Goal: Complete application form: Complete application form

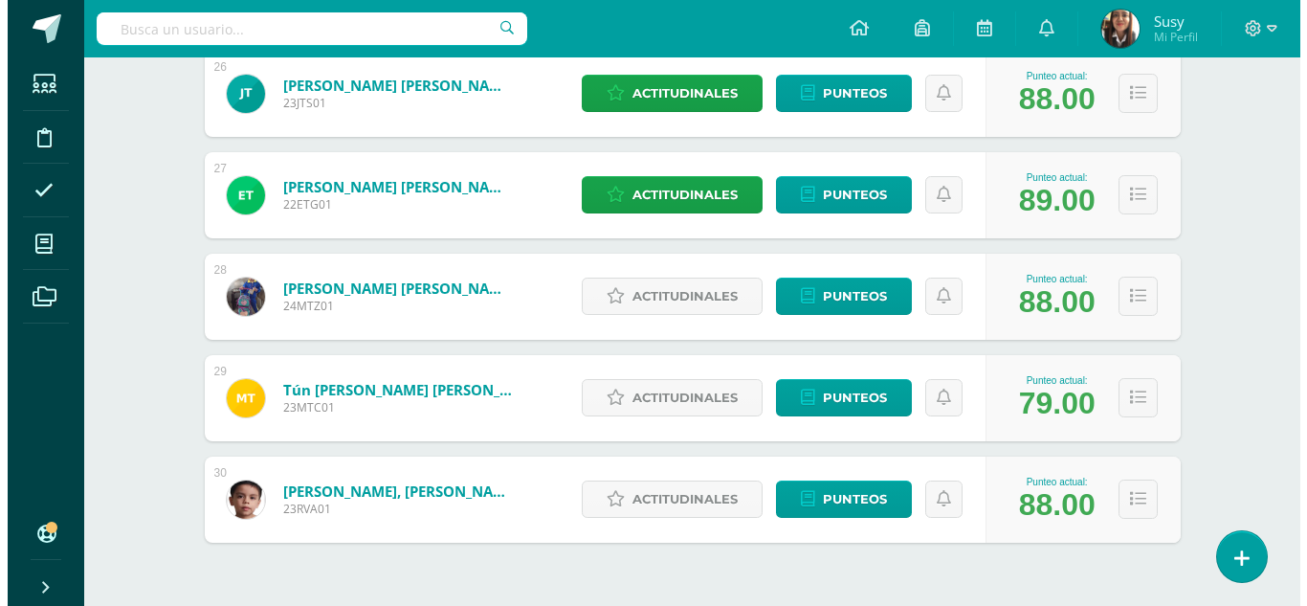
scroll to position [2959, 0]
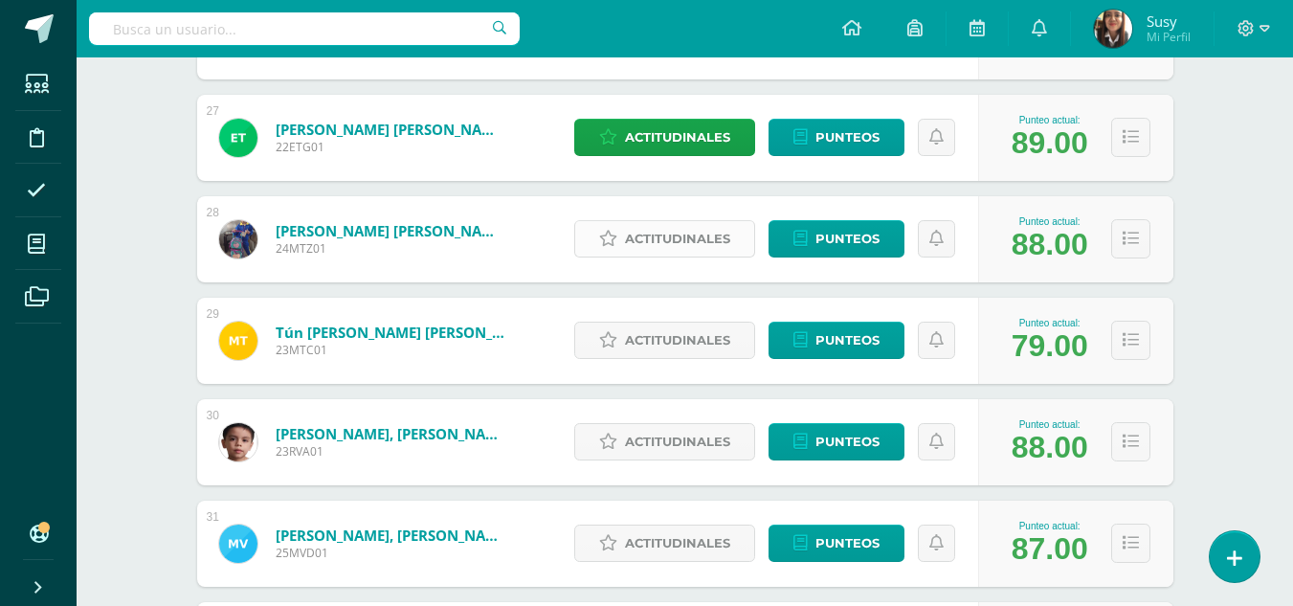
click at [701, 241] on span "Actitudinales" at bounding box center [677, 238] width 105 height 35
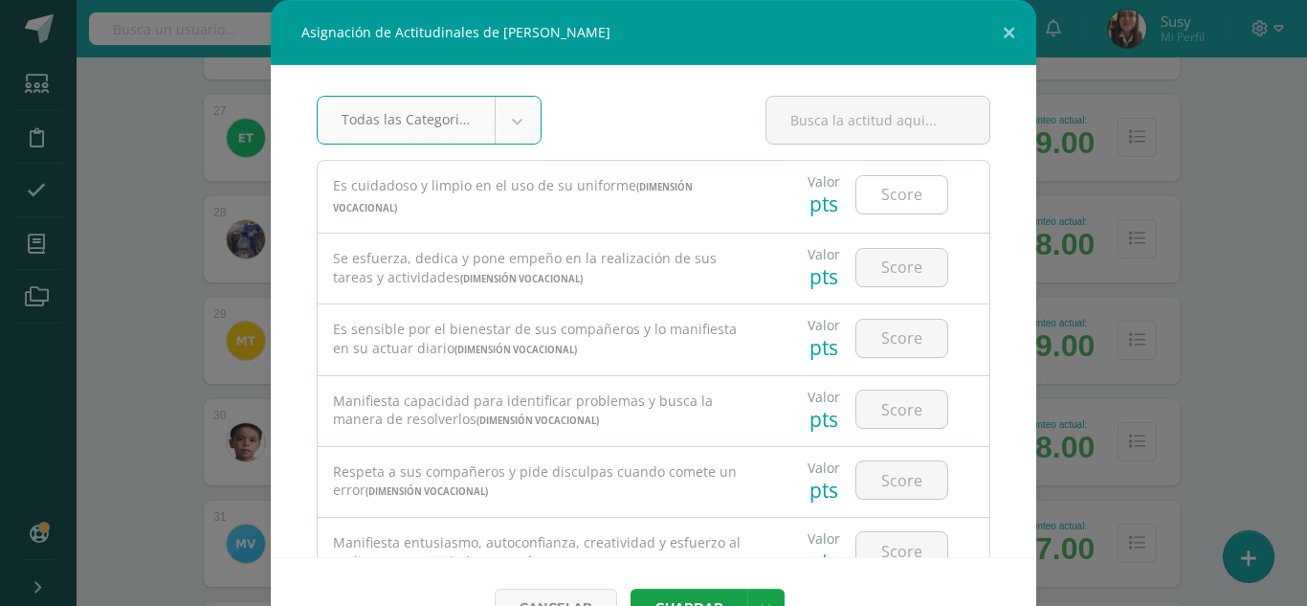
click at [887, 200] on input "number" at bounding box center [902, 194] width 91 height 37
type input "4"
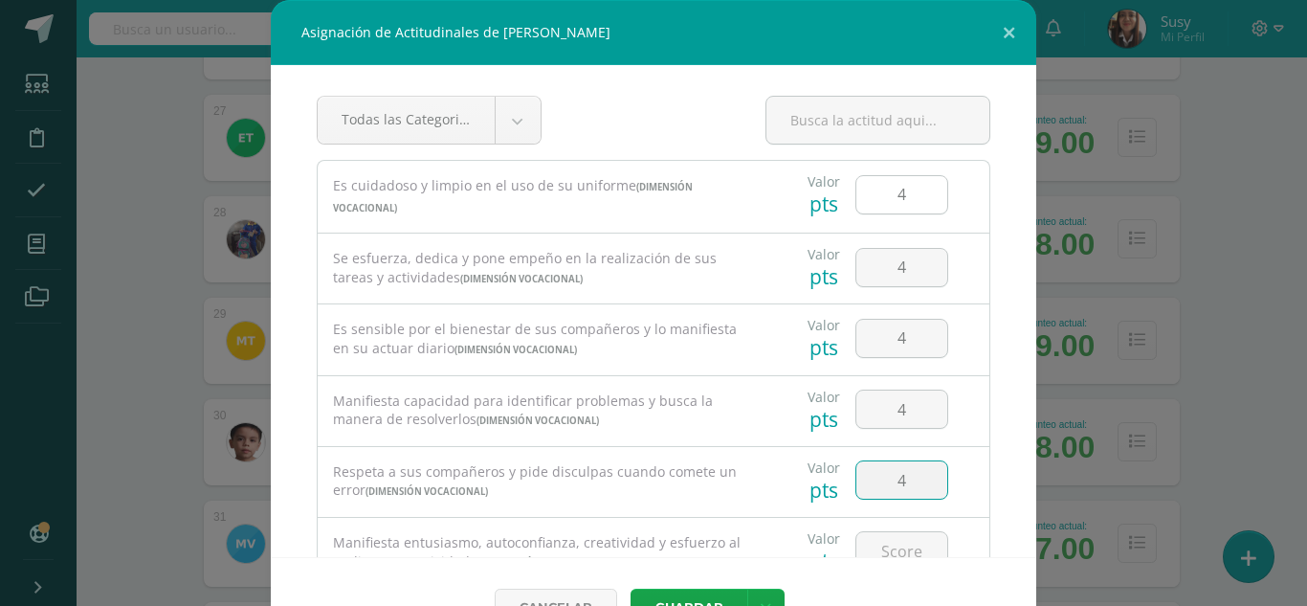
type input "4"
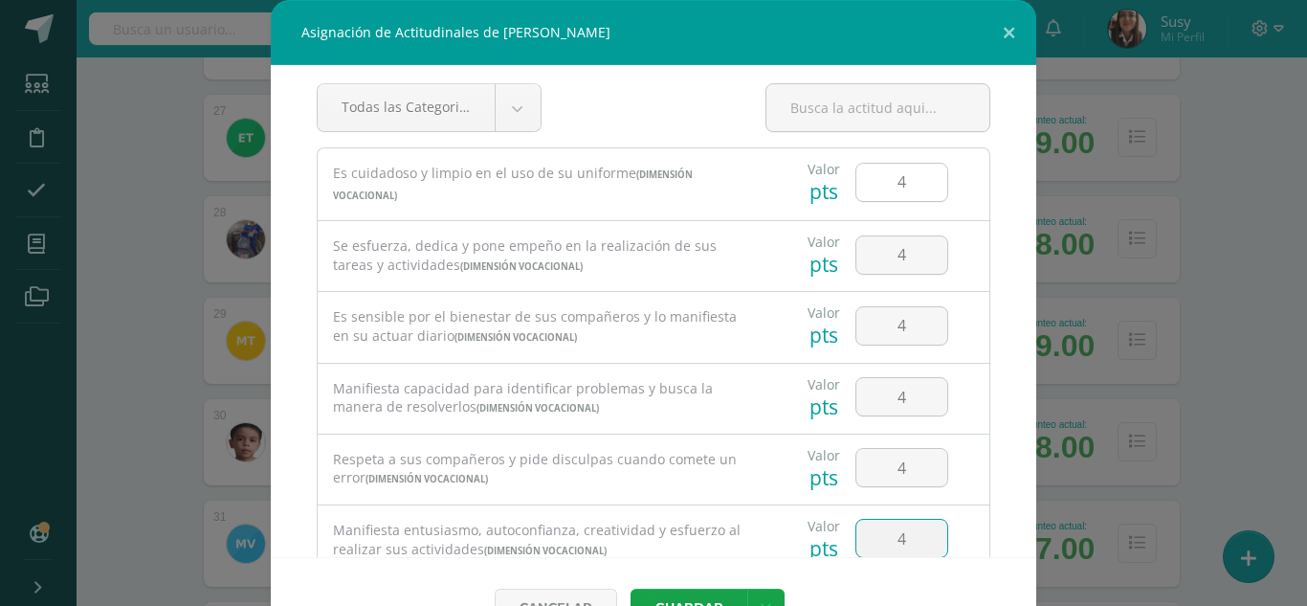
type input "4"
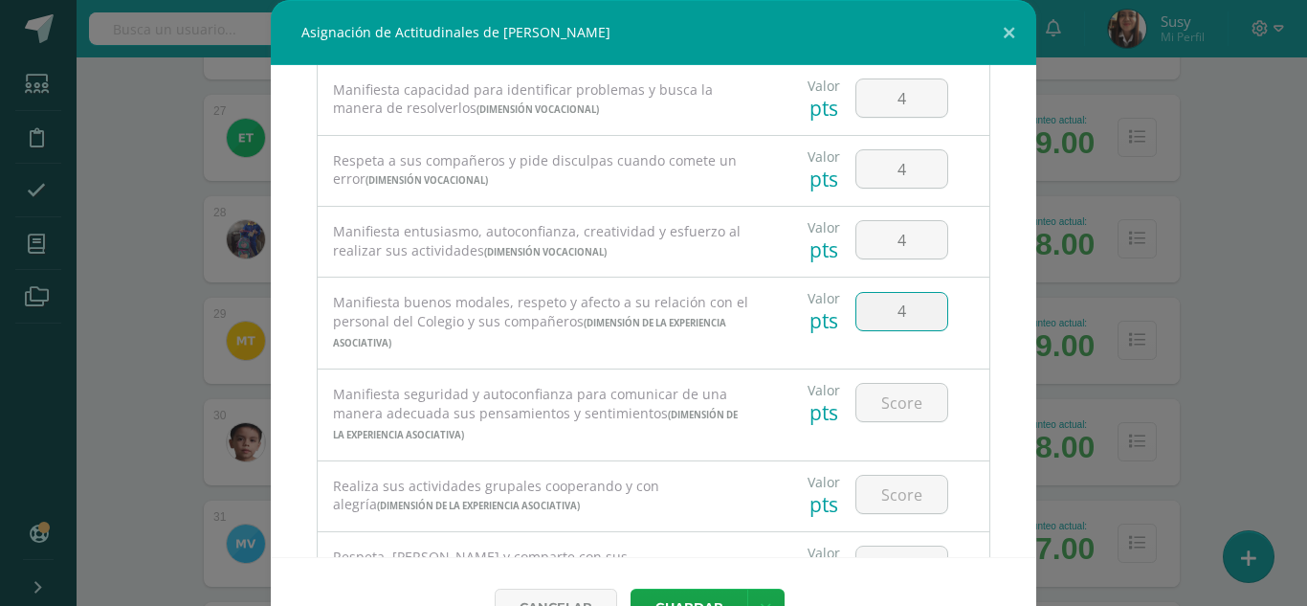
type input "4"
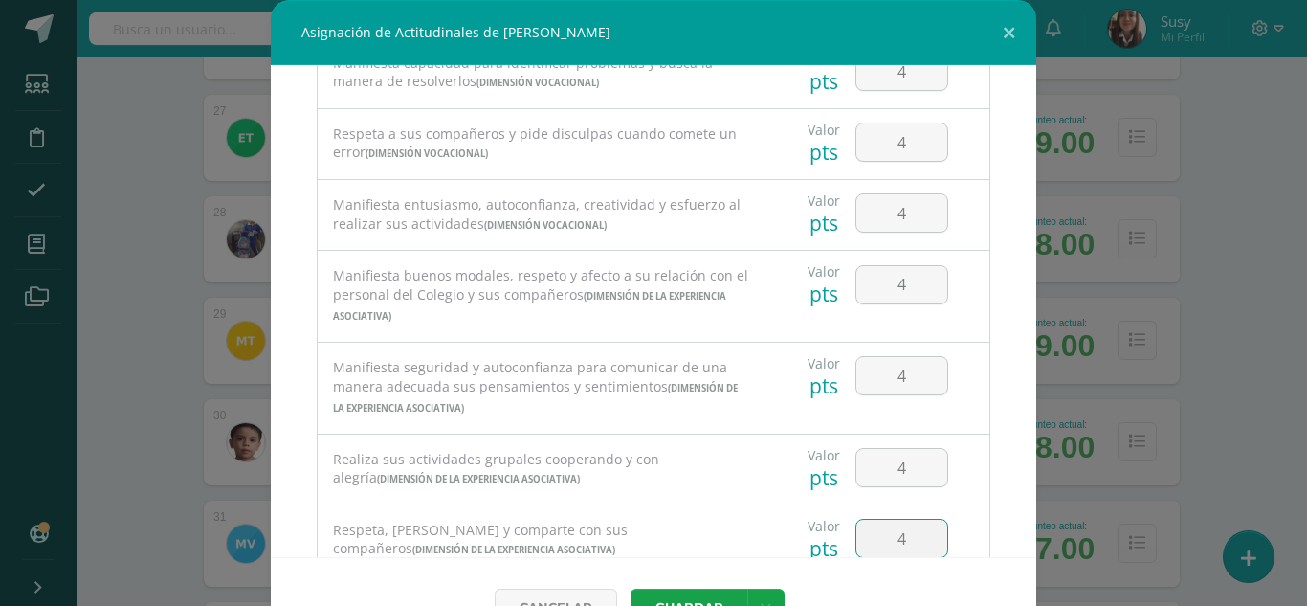
type input "4"
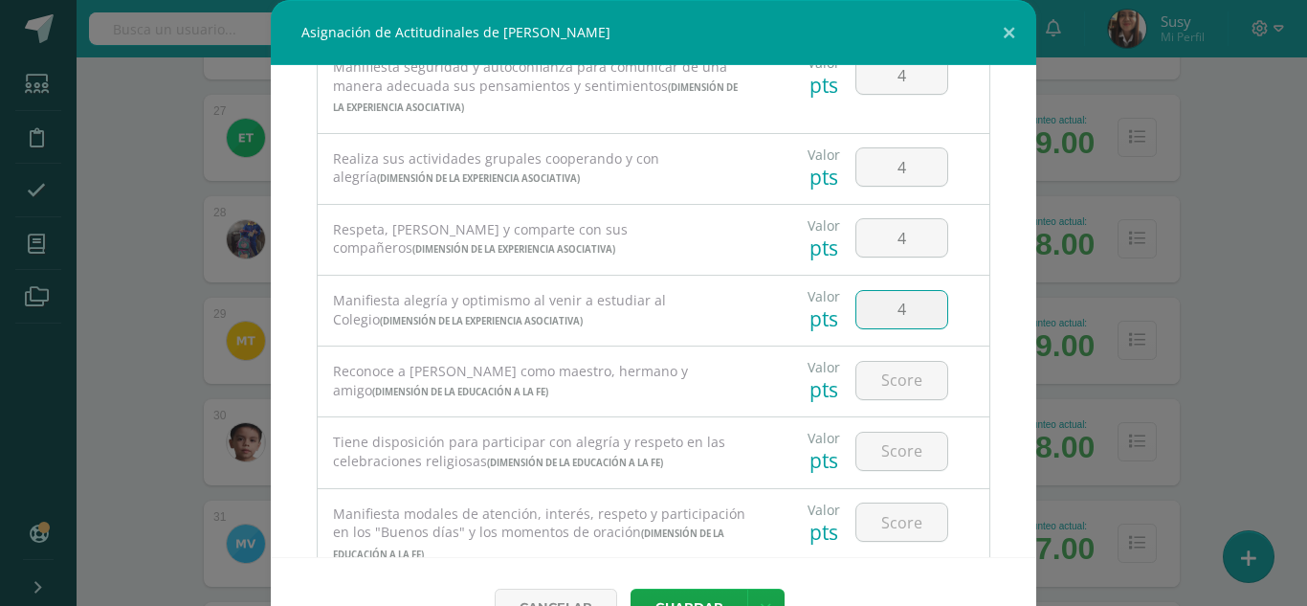
type input "4"
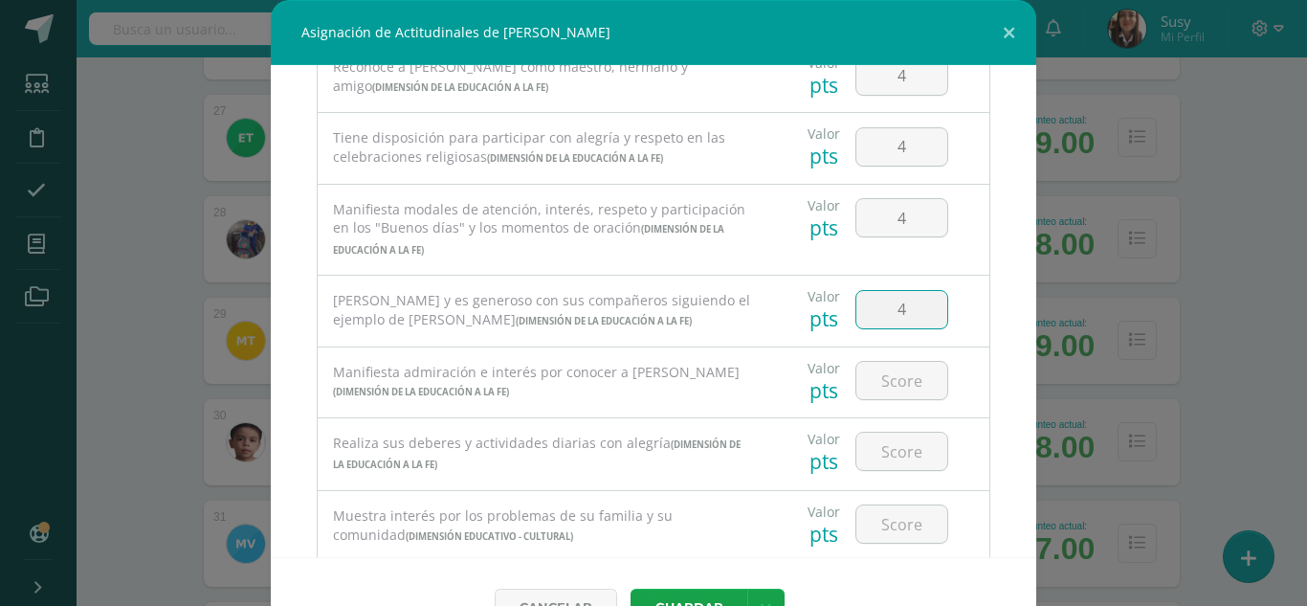
type input "4"
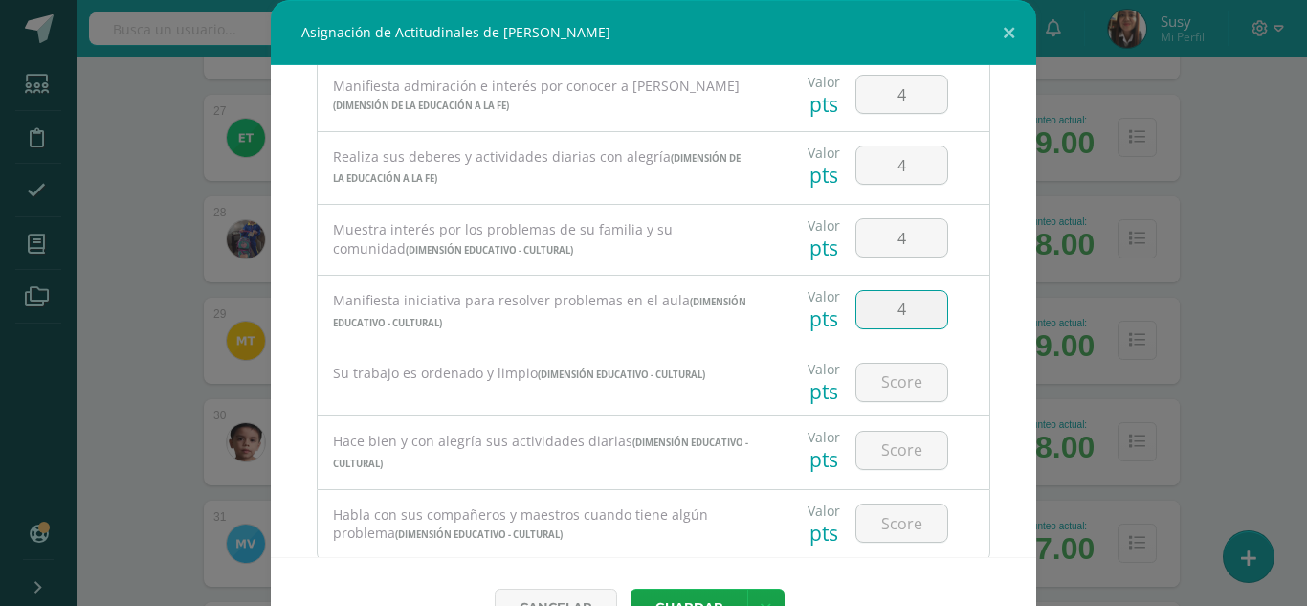
type input "4"
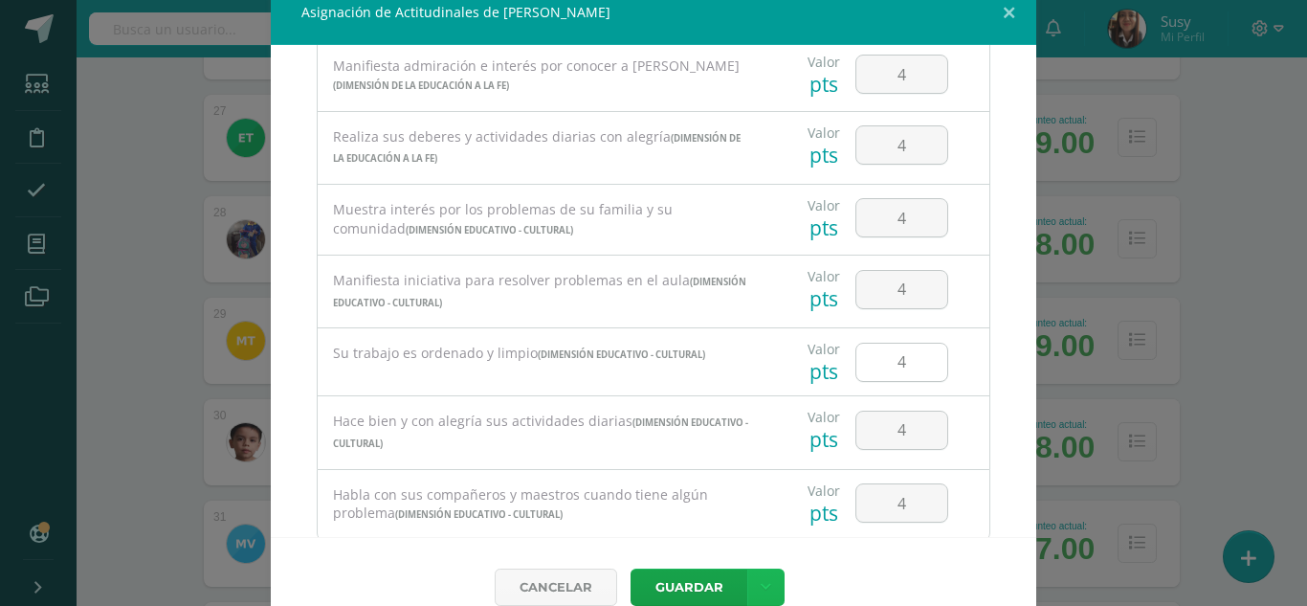
scroll to position [51, 0]
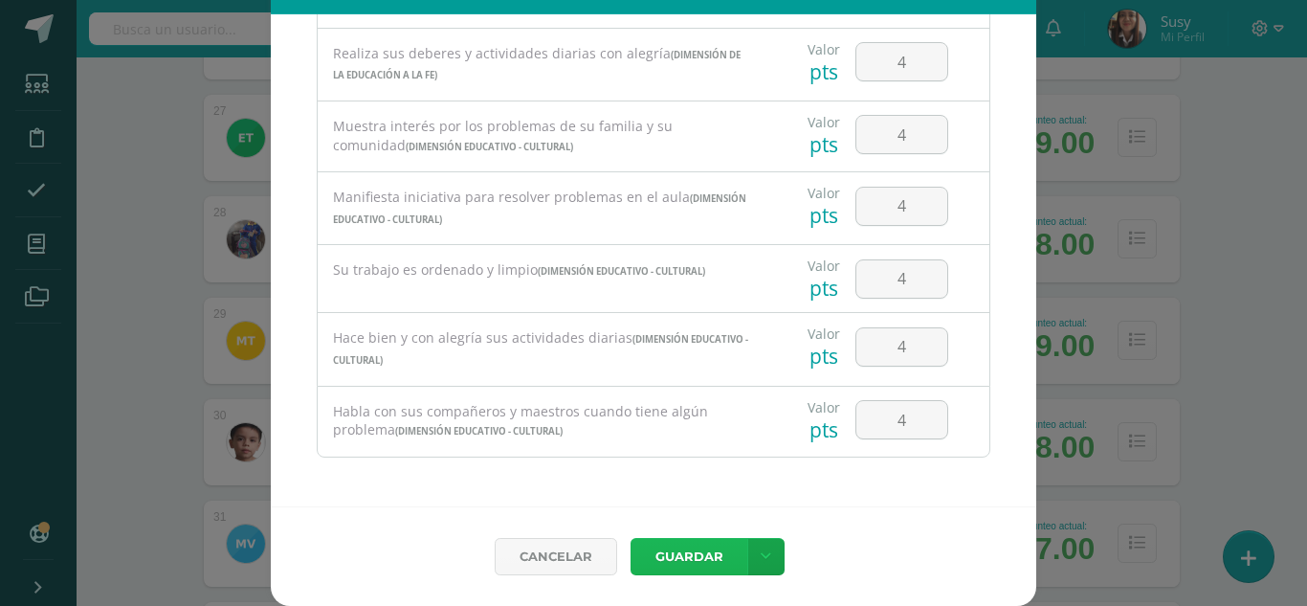
drag, startPoint x: 691, startPoint y: 562, endPoint x: 721, endPoint y: 595, distance: 44.7
click at [715, 593] on div "Cancelar [GEOGRAPHIC_DATA] Guardar y poblar en todos mis cursos" at bounding box center [654, 556] width 766 height 100
click at [680, 560] on button "Guardar" at bounding box center [689, 556] width 117 height 37
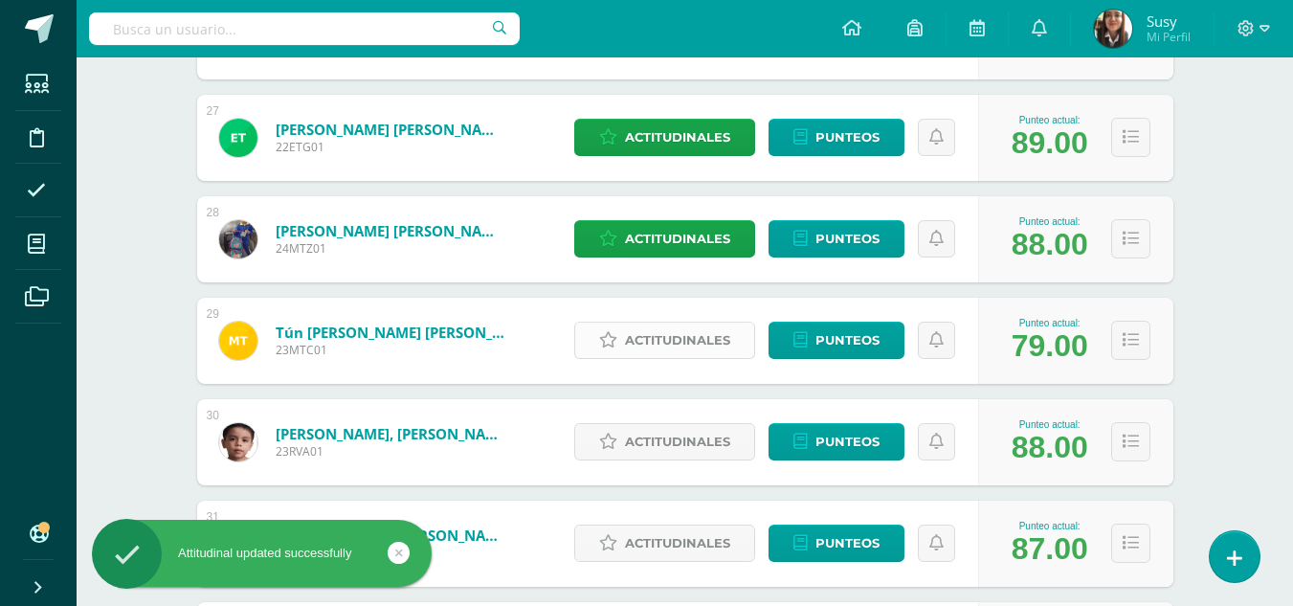
click at [693, 333] on span "Actitudinales" at bounding box center [677, 340] width 105 height 35
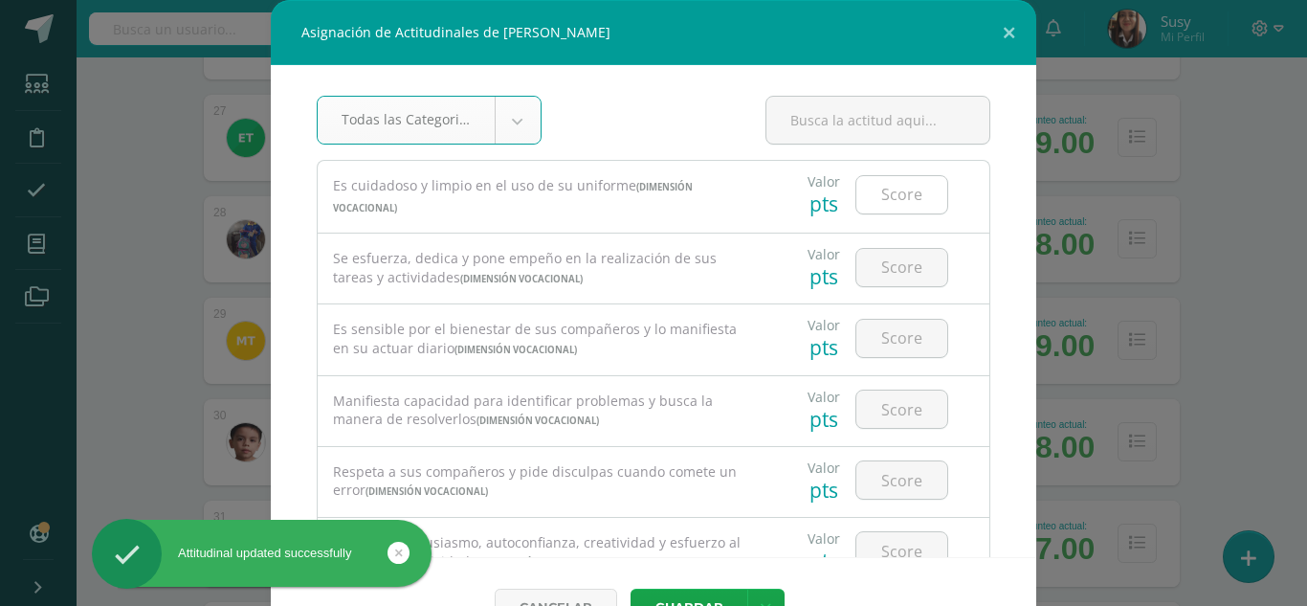
click at [892, 200] on input "number" at bounding box center [902, 194] width 91 height 37
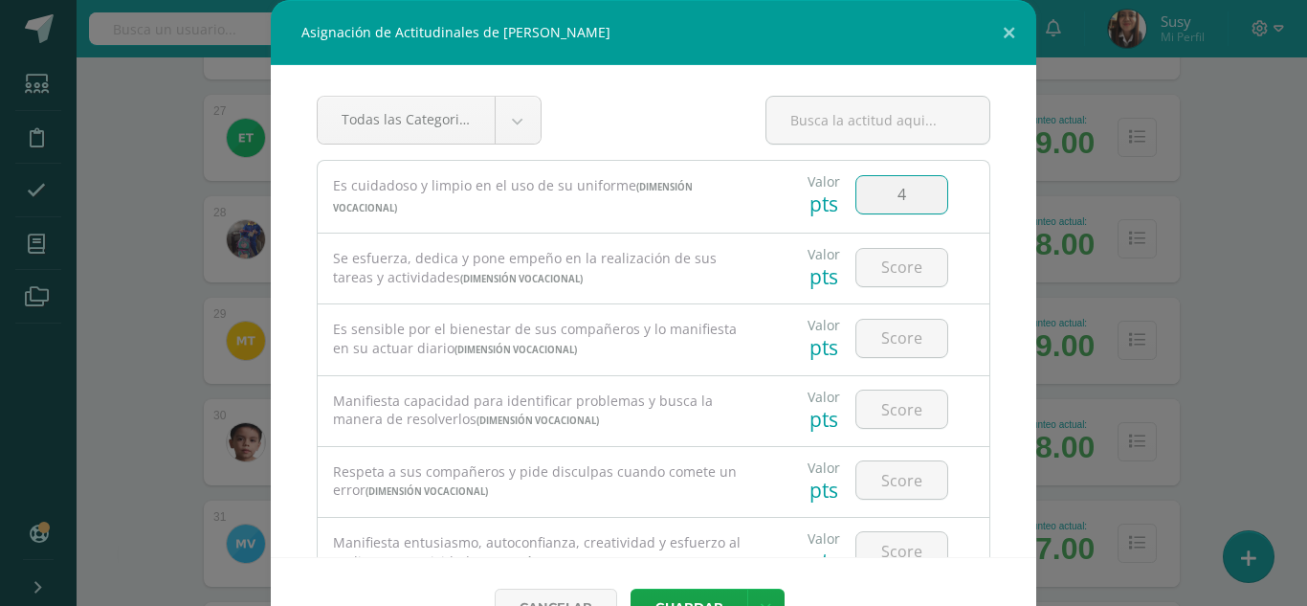
type input "4"
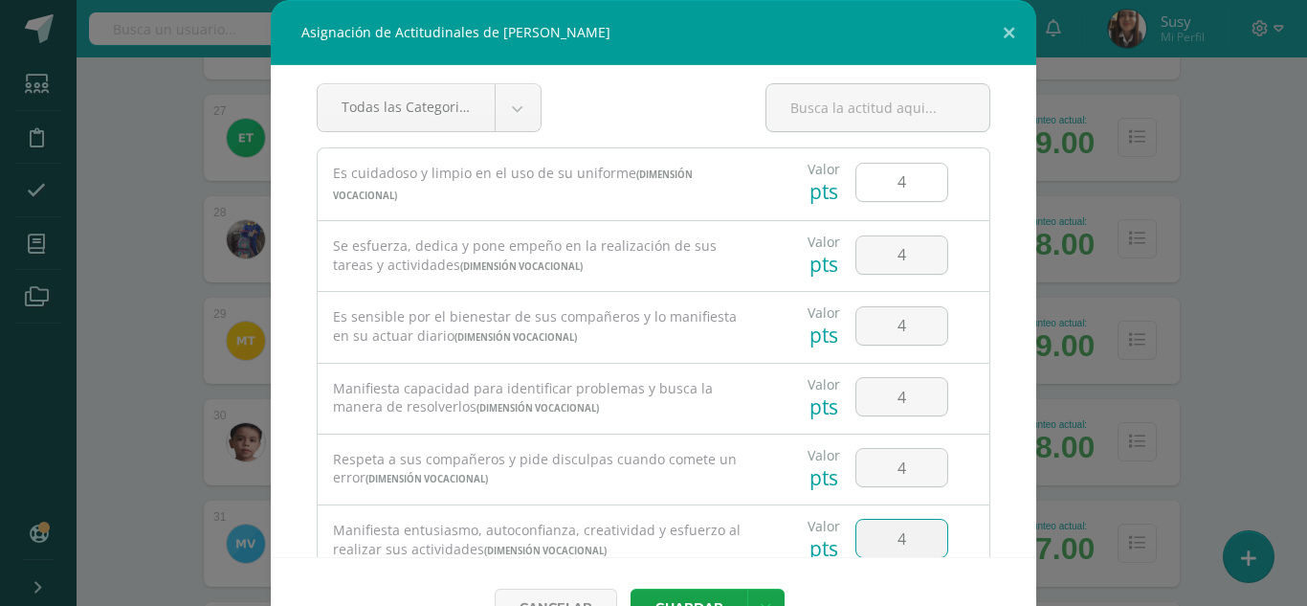
type input "4"
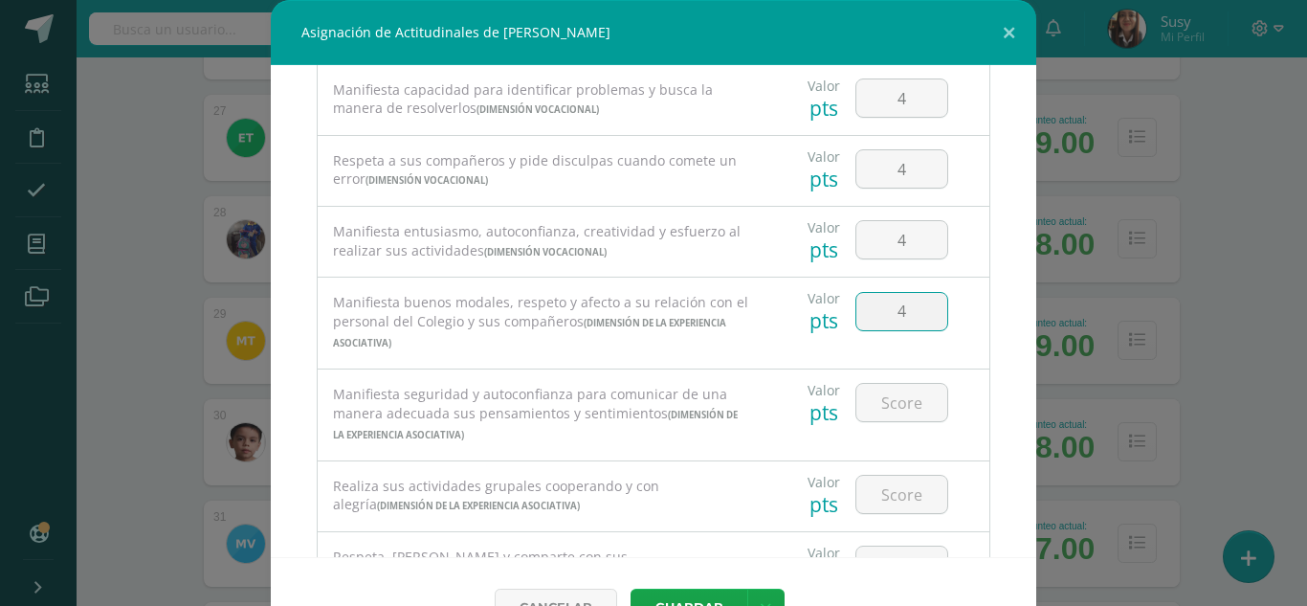
type input "4"
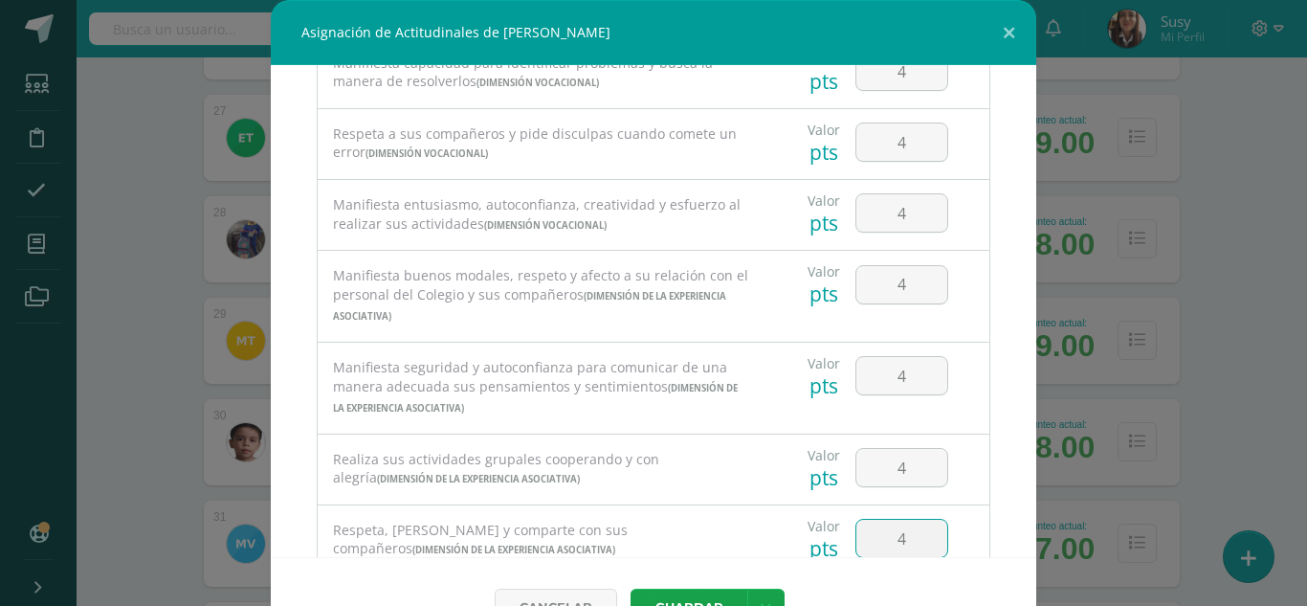
type input "4"
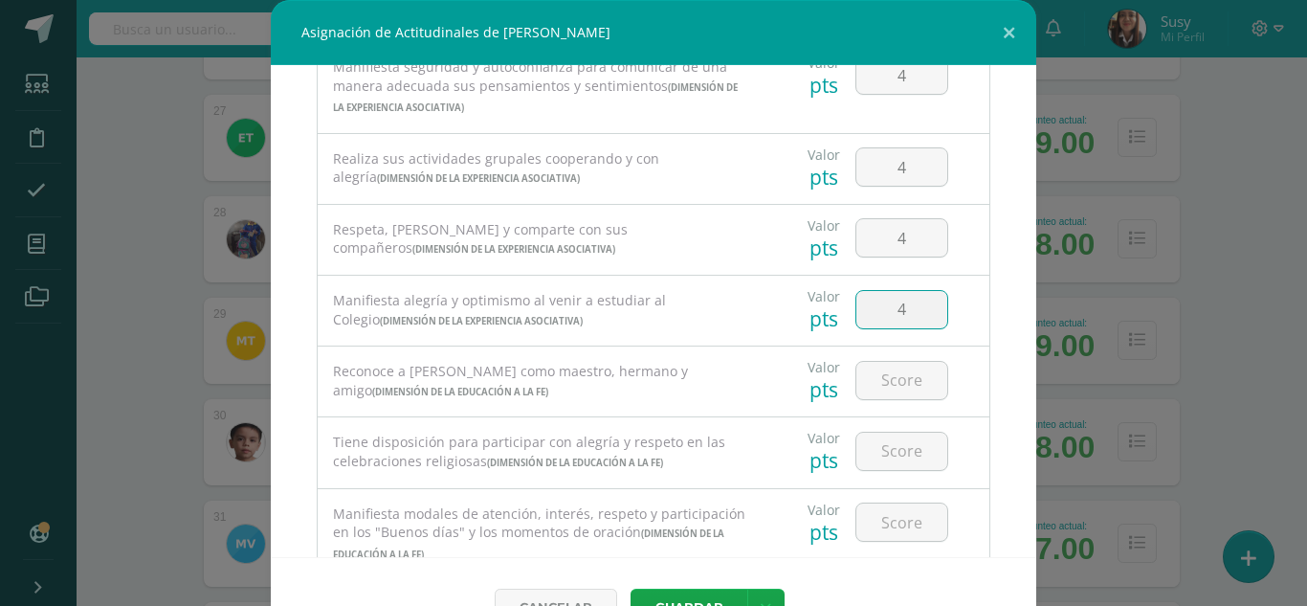
type input "4"
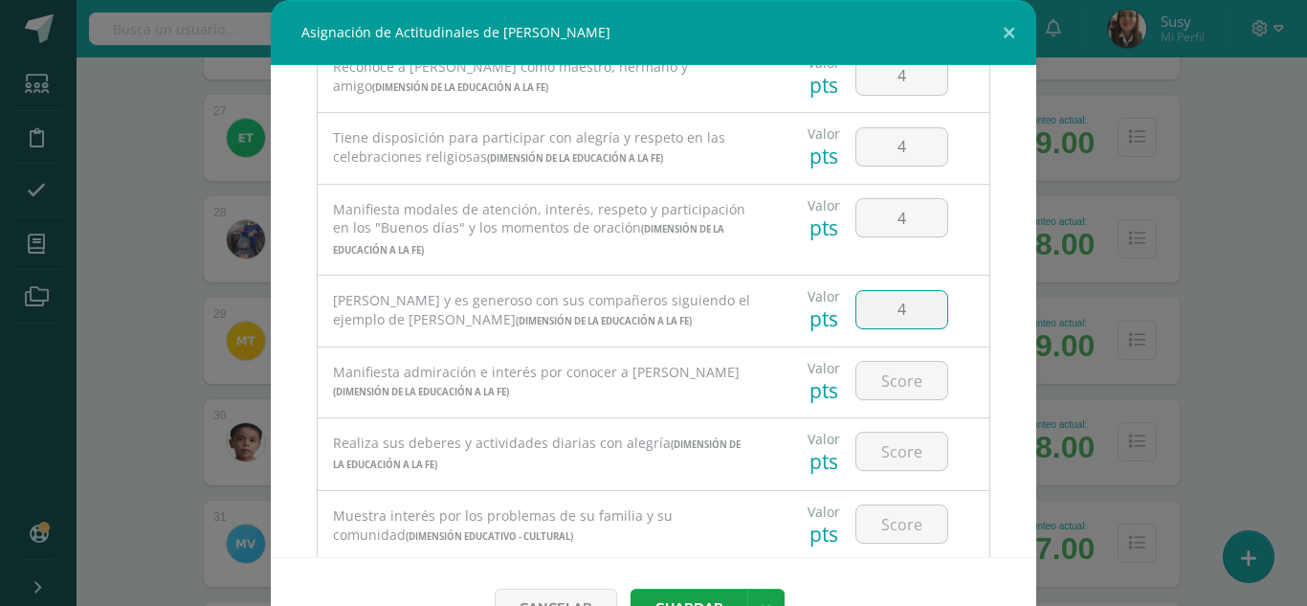
type input "4"
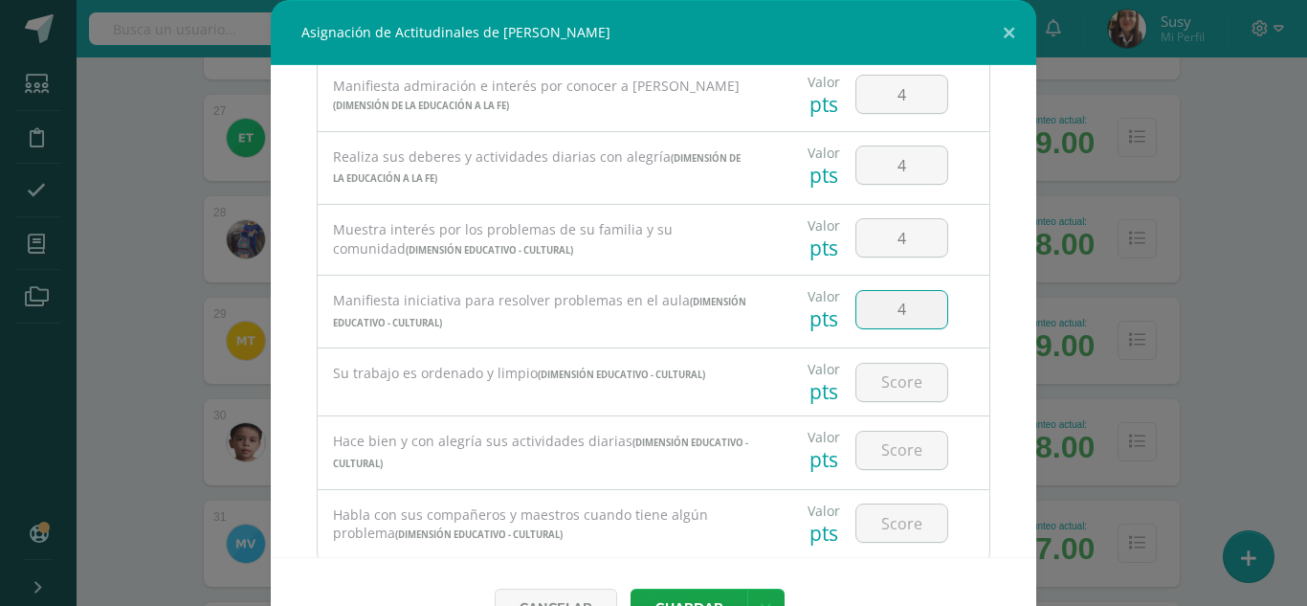
type input "4"
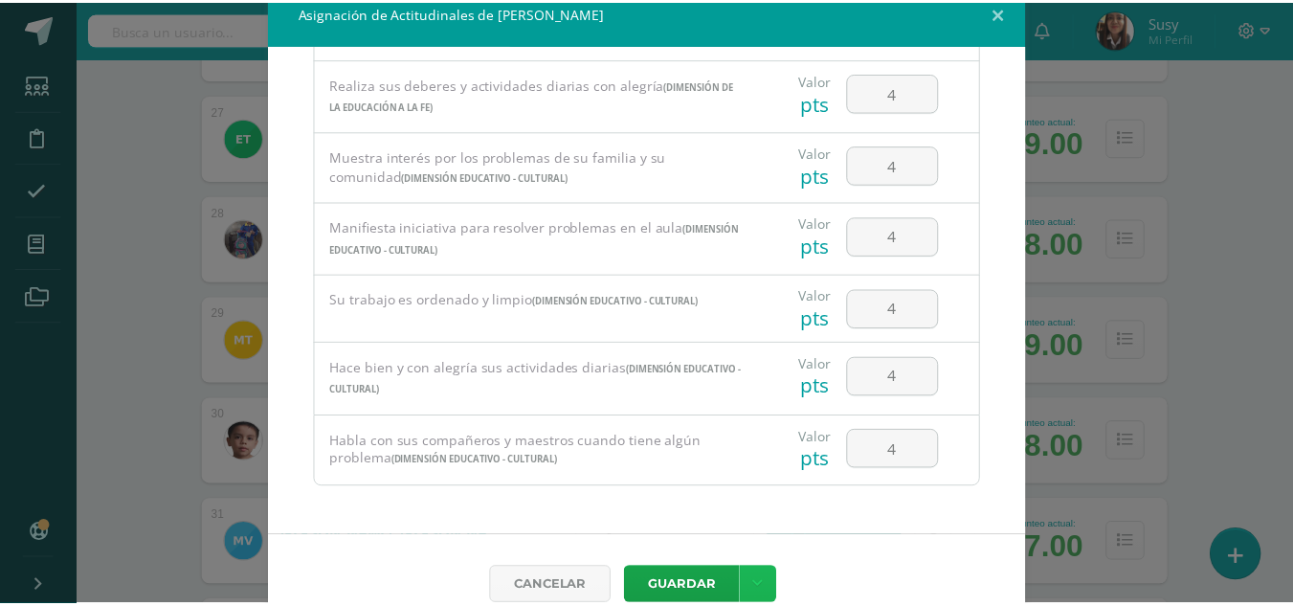
scroll to position [51, 0]
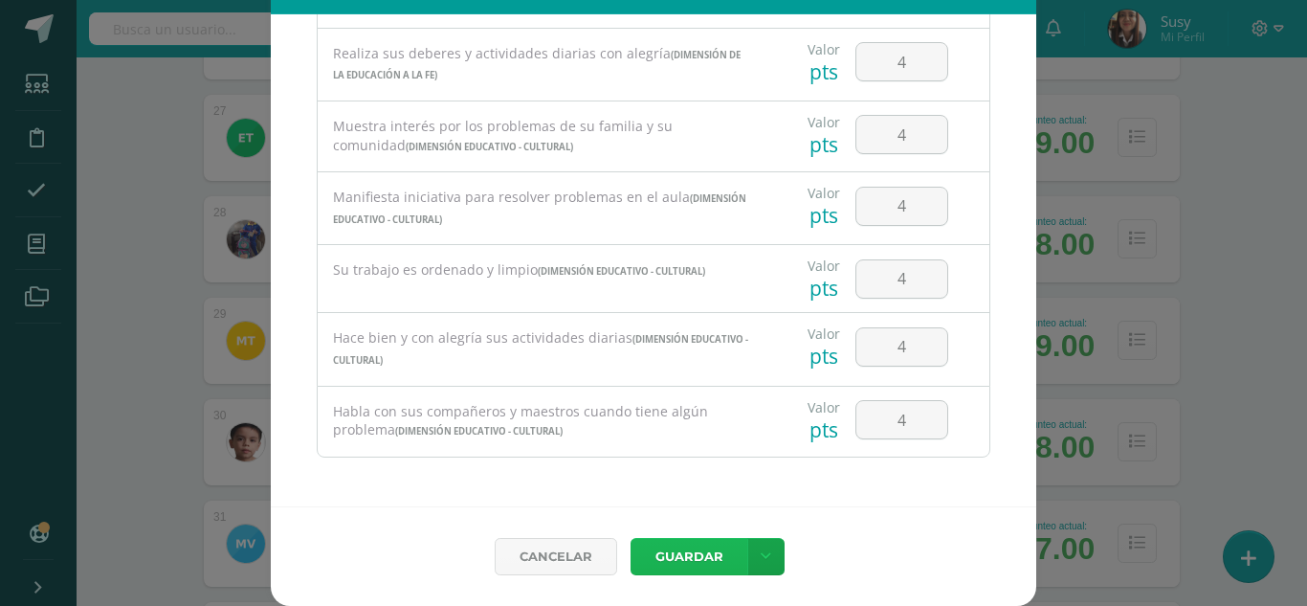
click at [689, 549] on button "Guardar" at bounding box center [689, 556] width 117 height 37
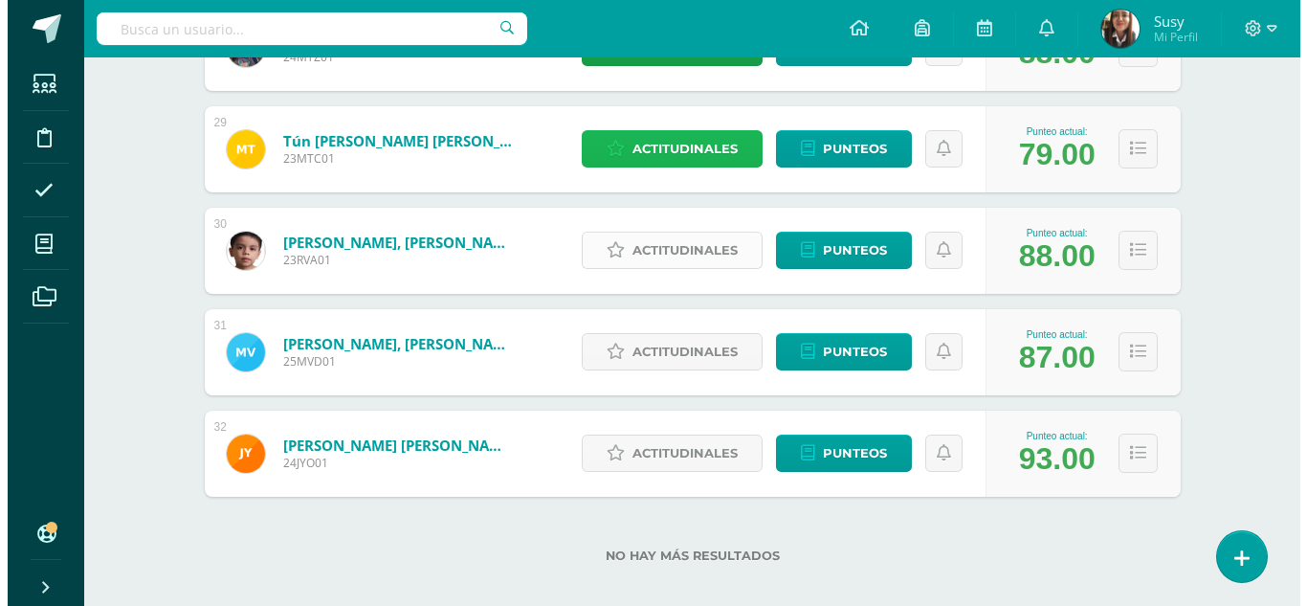
scroll to position [3169, 0]
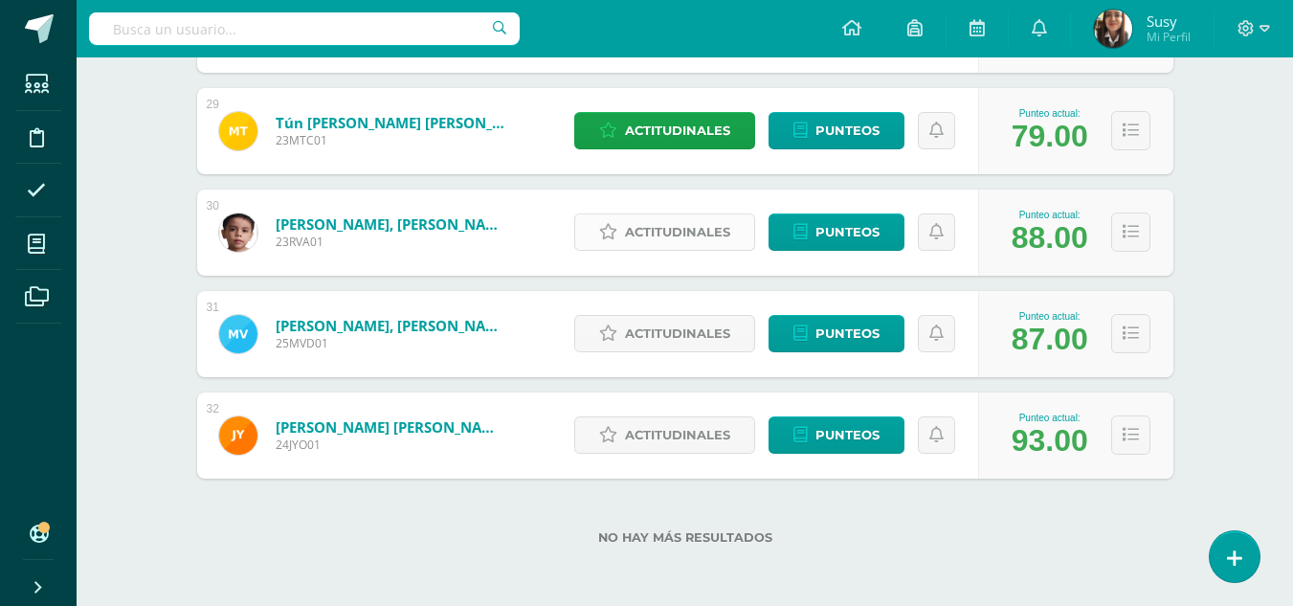
click at [628, 225] on span "Actitudinales" at bounding box center [677, 231] width 105 height 35
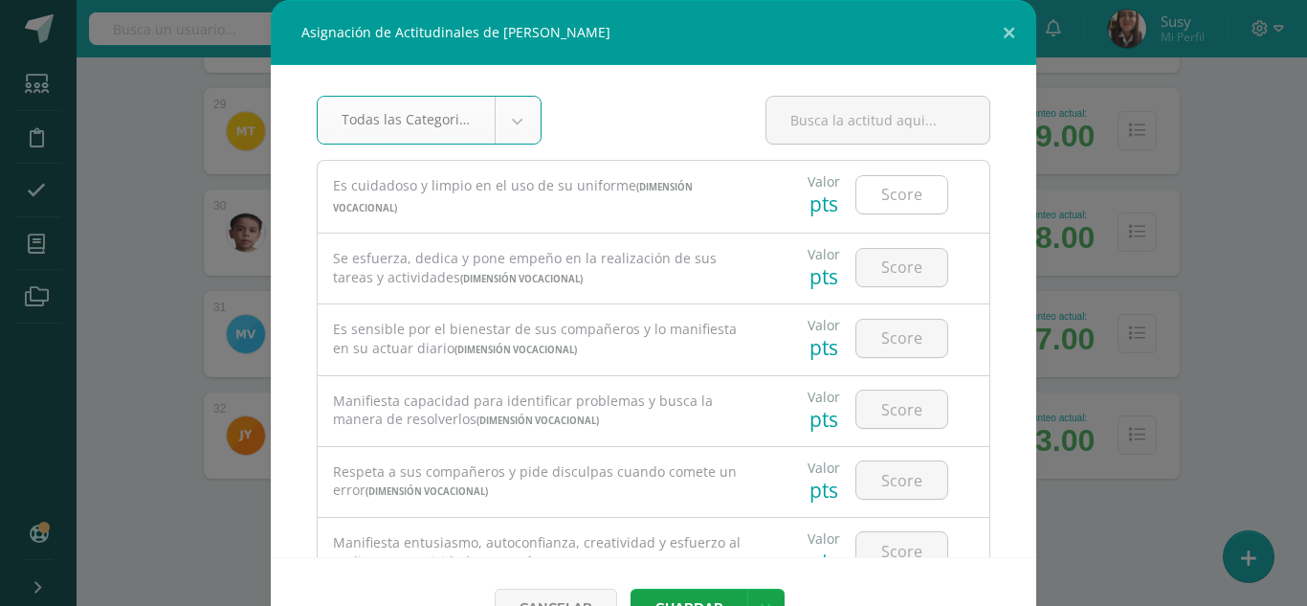
click at [866, 191] on input "number" at bounding box center [902, 194] width 91 height 37
type input "4"
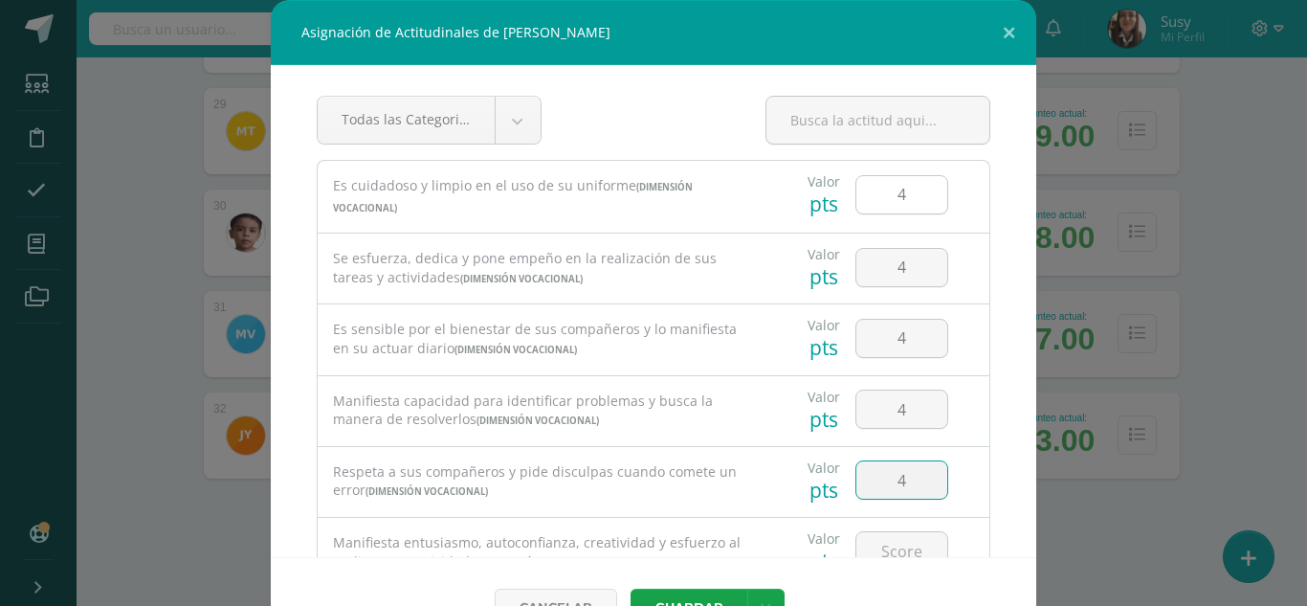
type input "4"
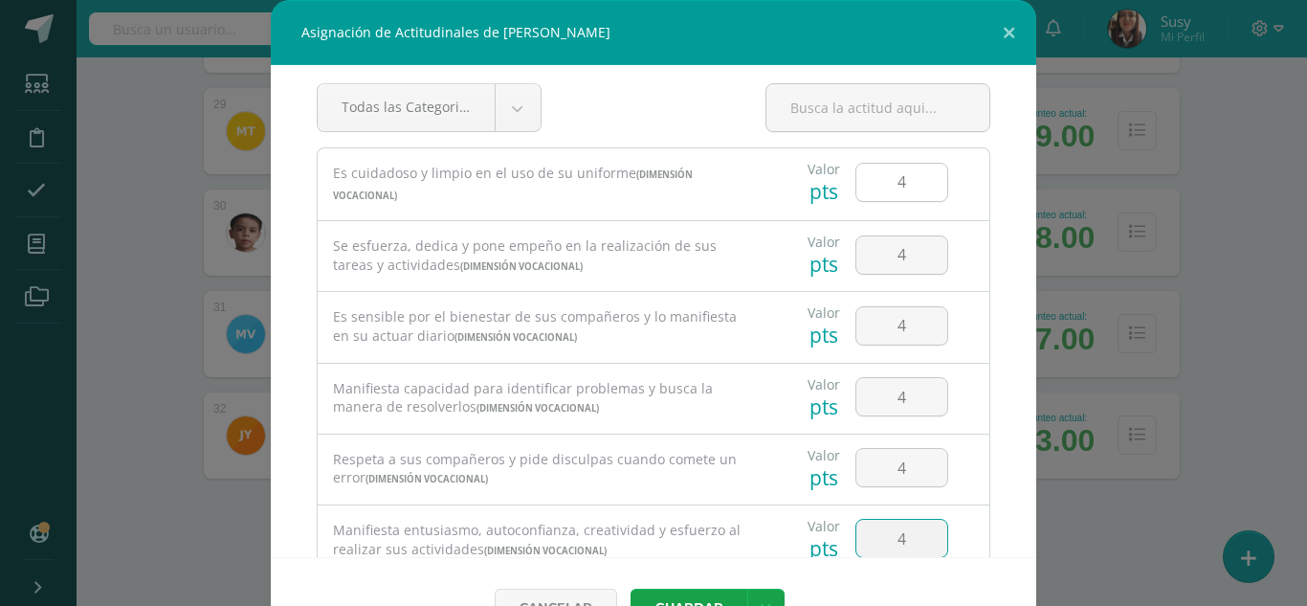
type input "4"
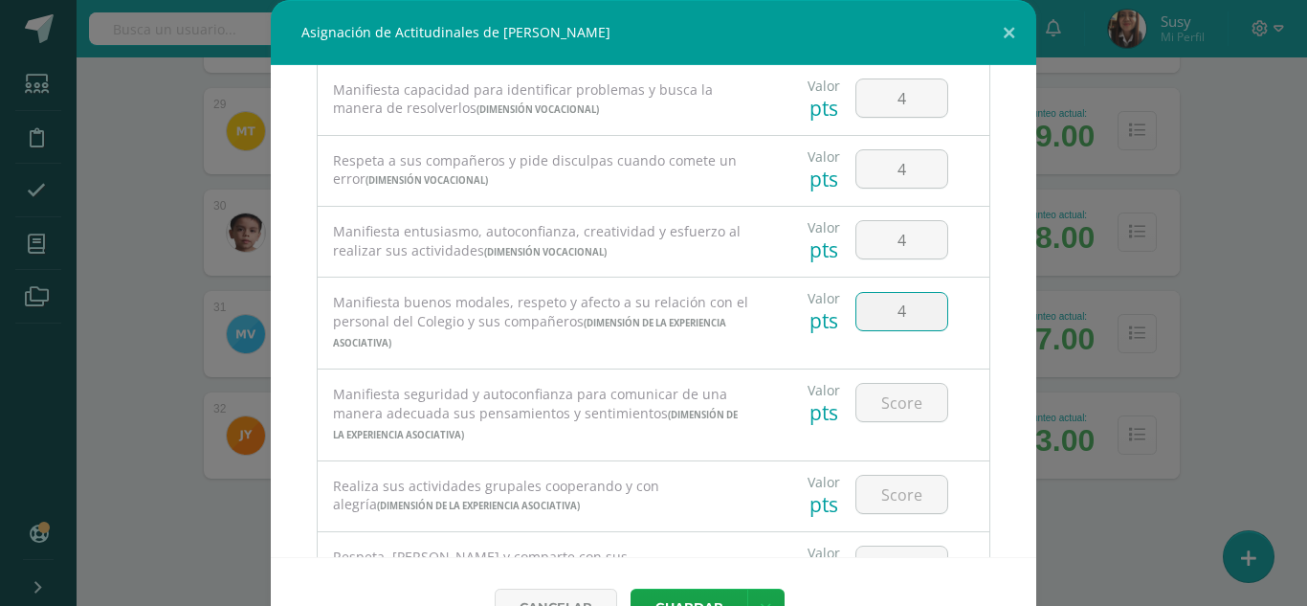
type input "4"
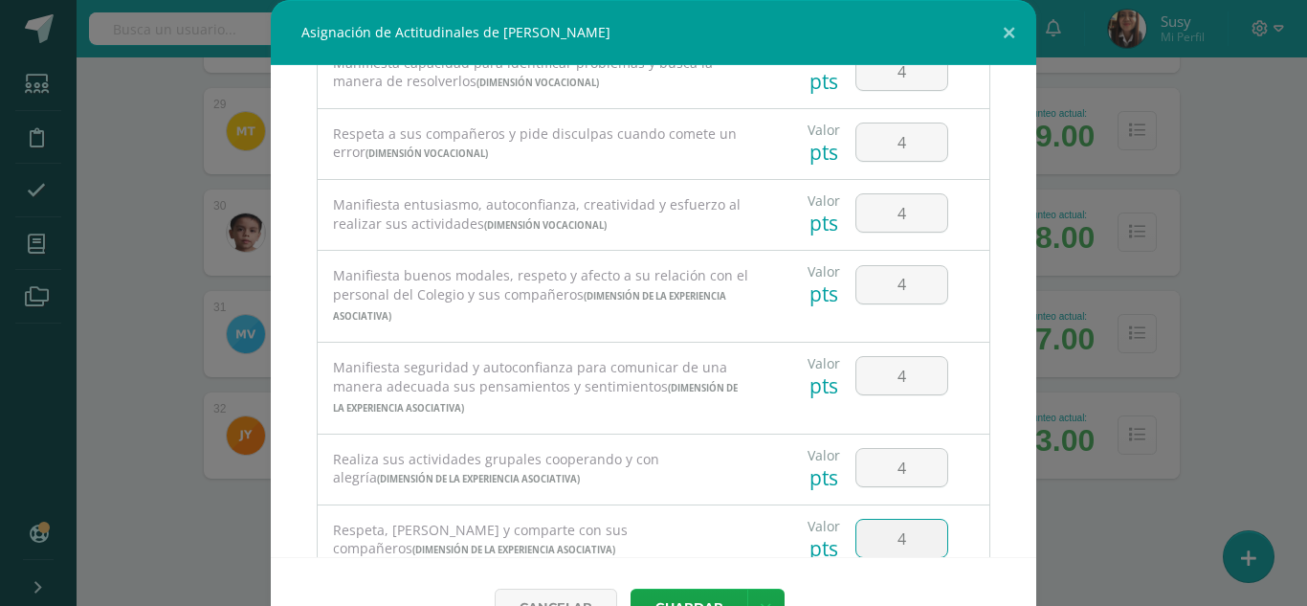
type input "4"
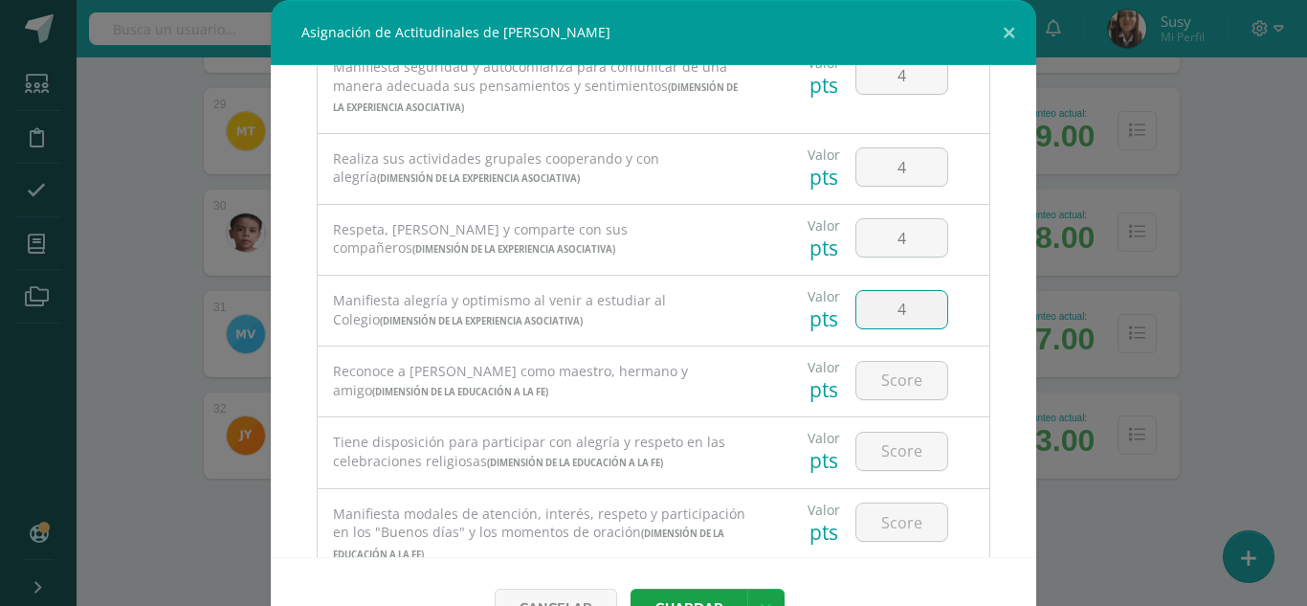
type input "4"
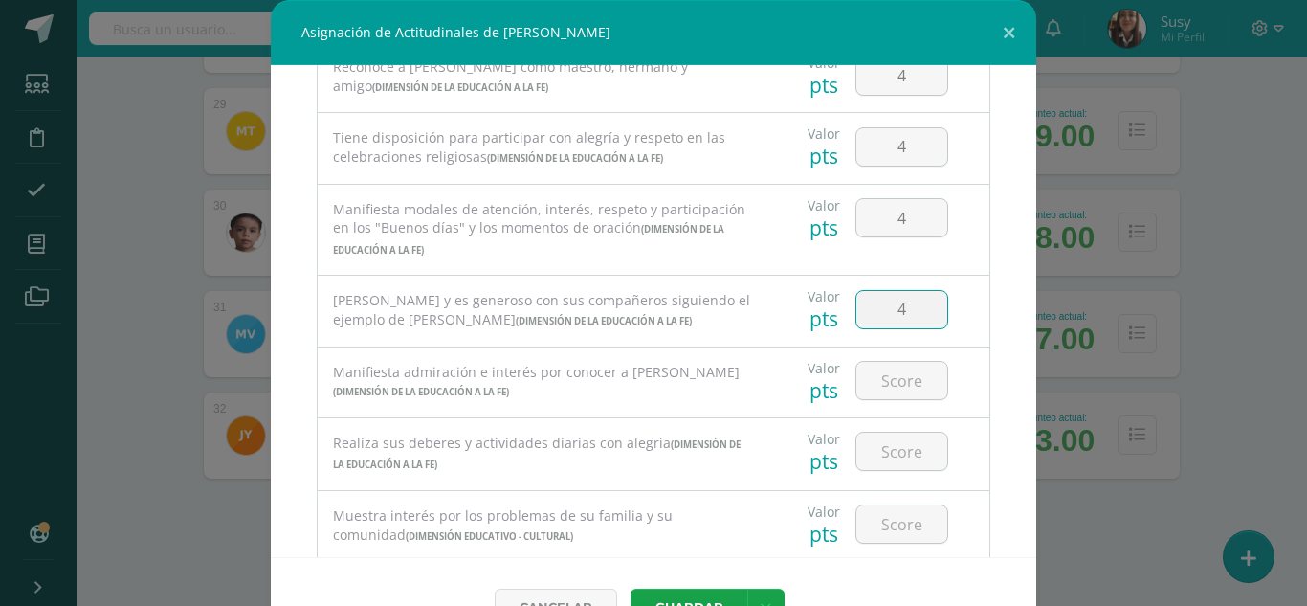
type input "4"
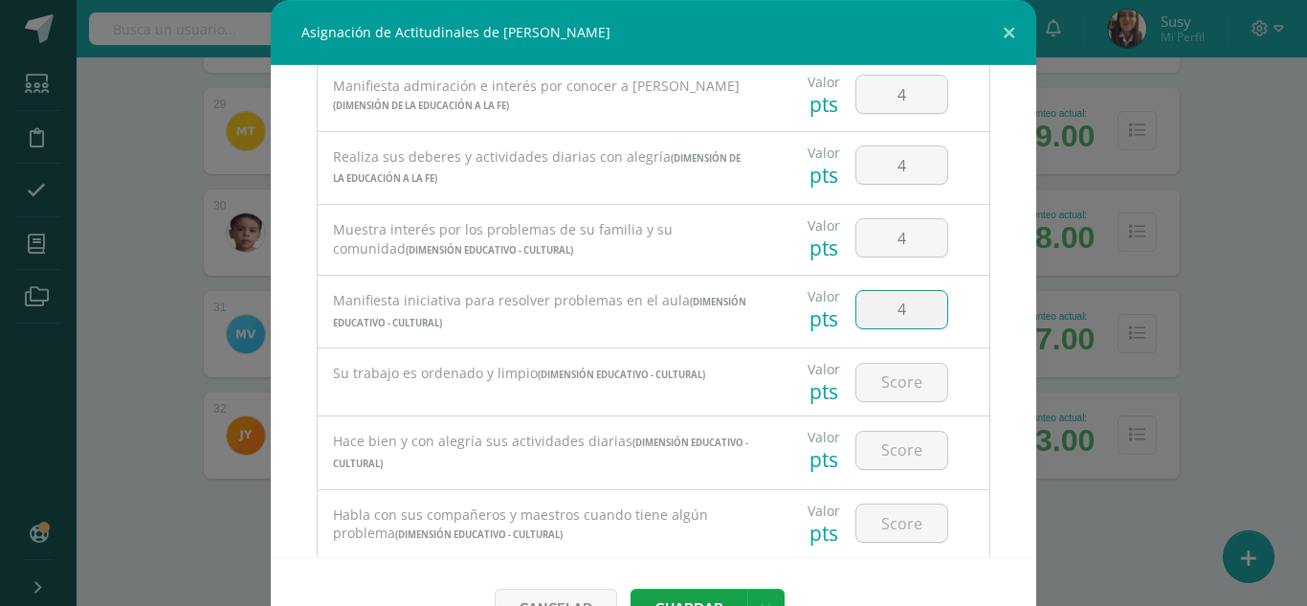
type input "4"
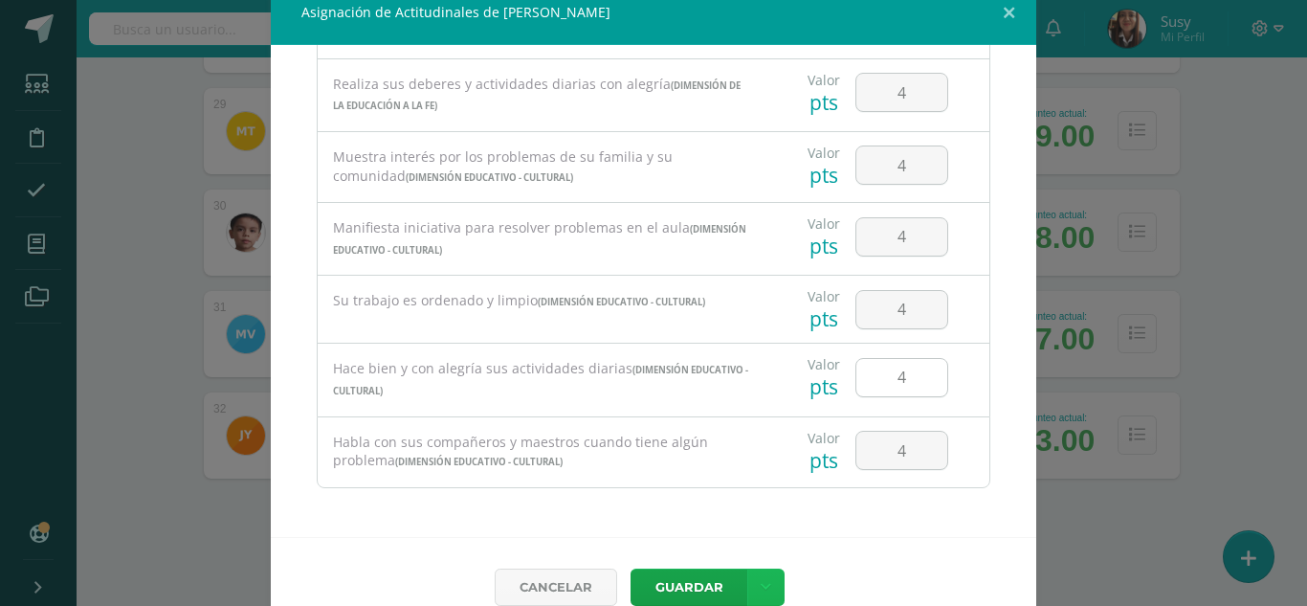
scroll to position [51, 0]
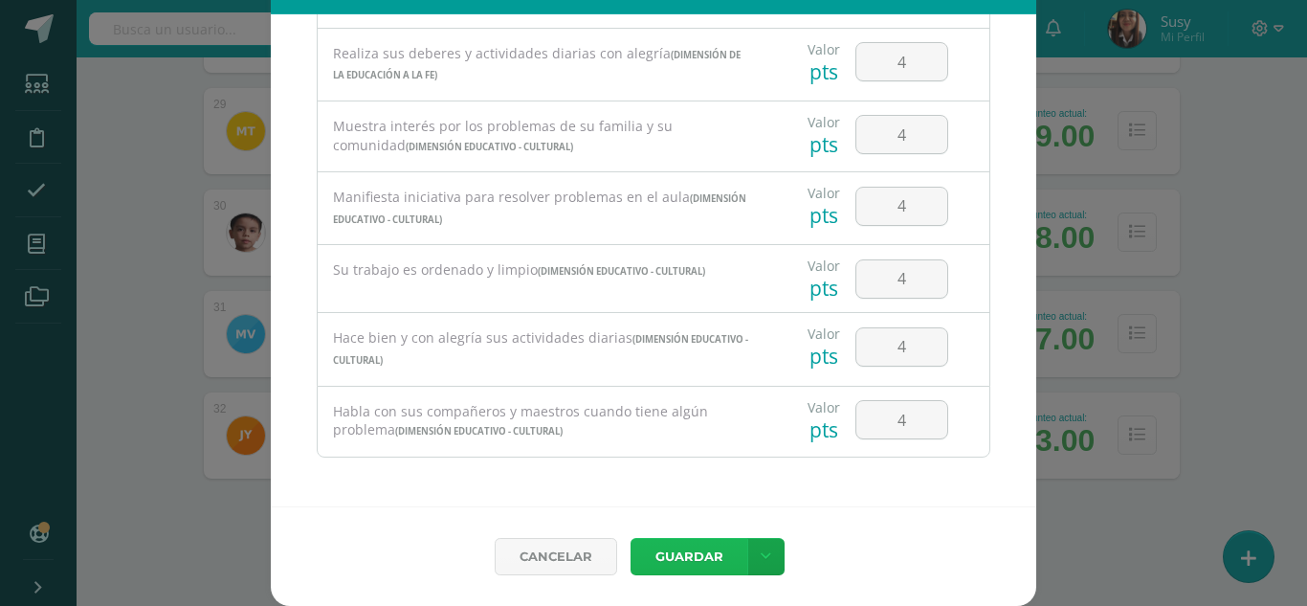
click at [702, 546] on button "Guardar" at bounding box center [689, 556] width 117 height 37
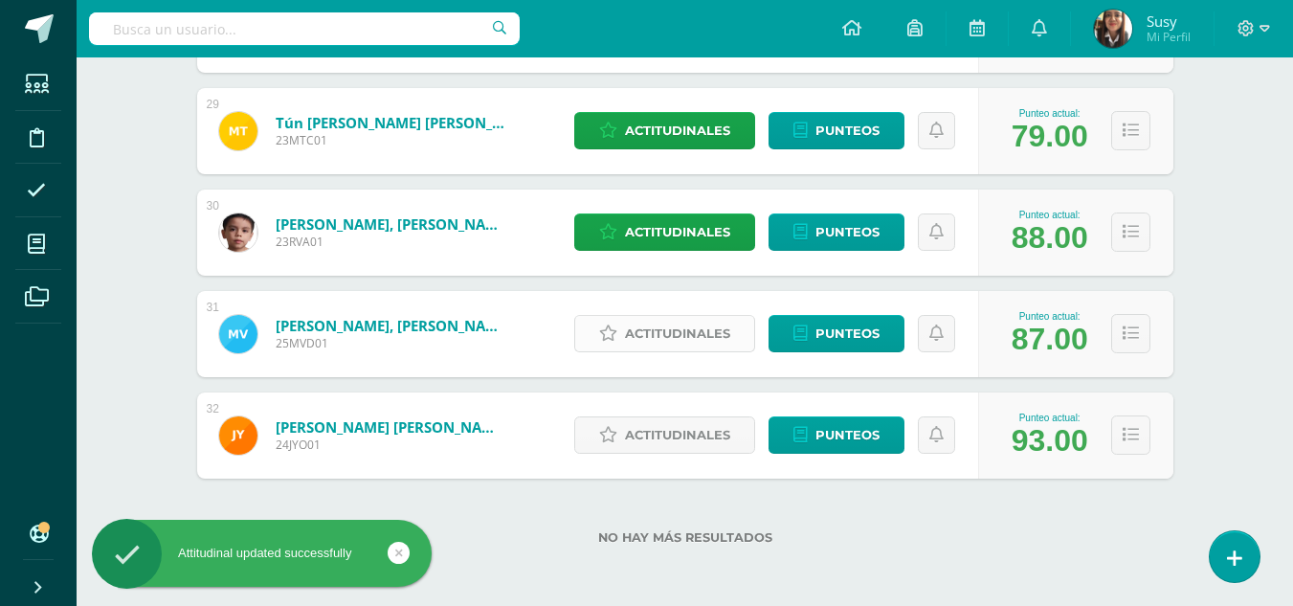
click at [693, 341] on span "Actitudinales" at bounding box center [677, 333] width 105 height 35
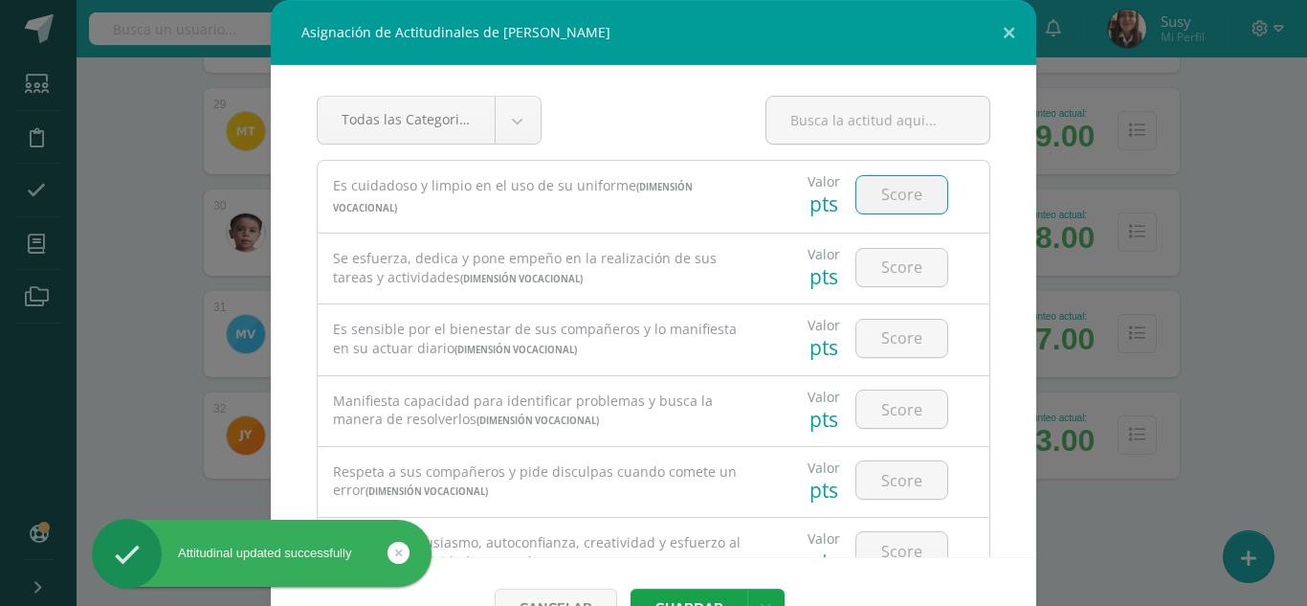
click at [893, 187] on input "number" at bounding box center [902, 194] width 91 height 37
type input "4"
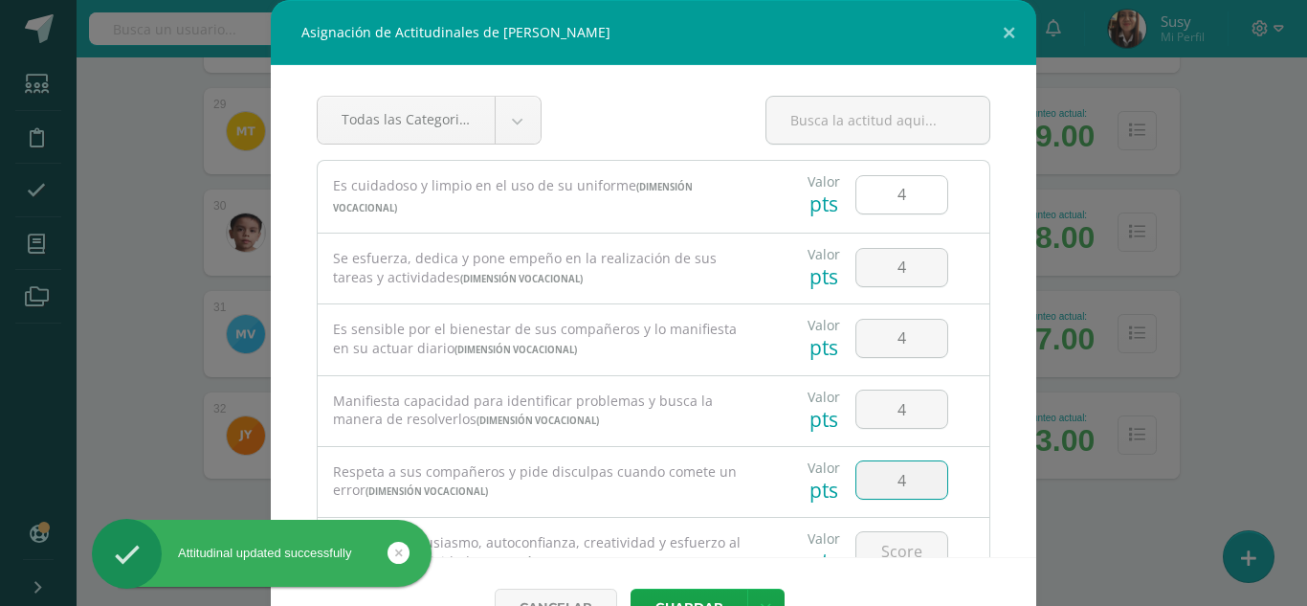
type input "4"
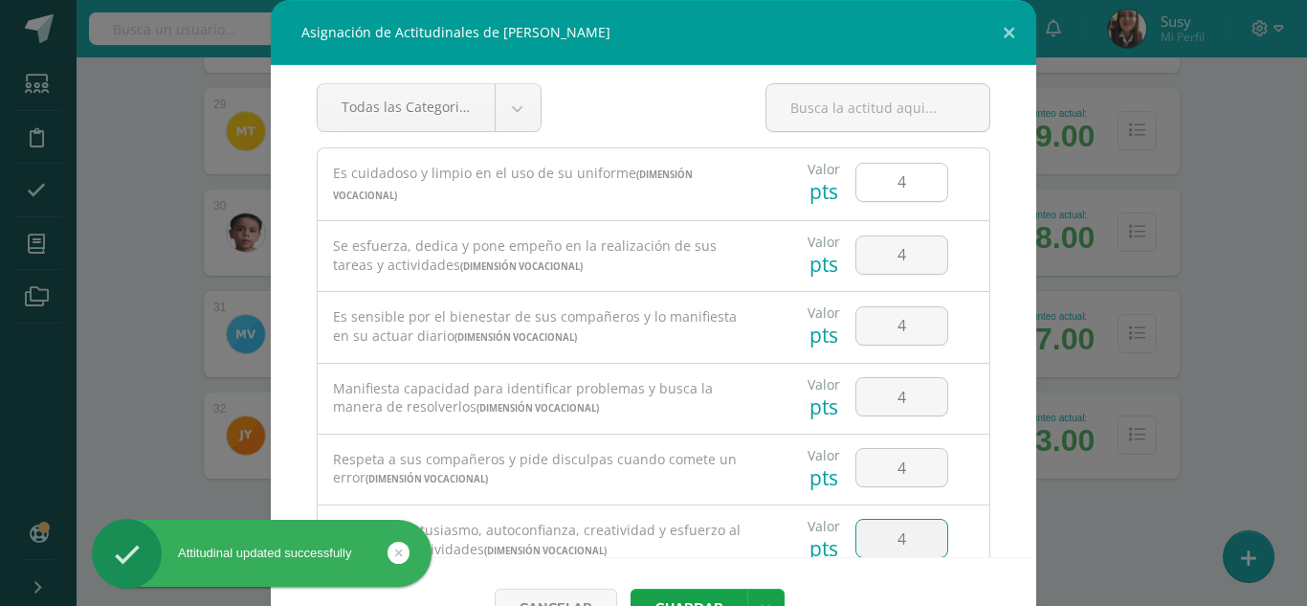
type input "4"
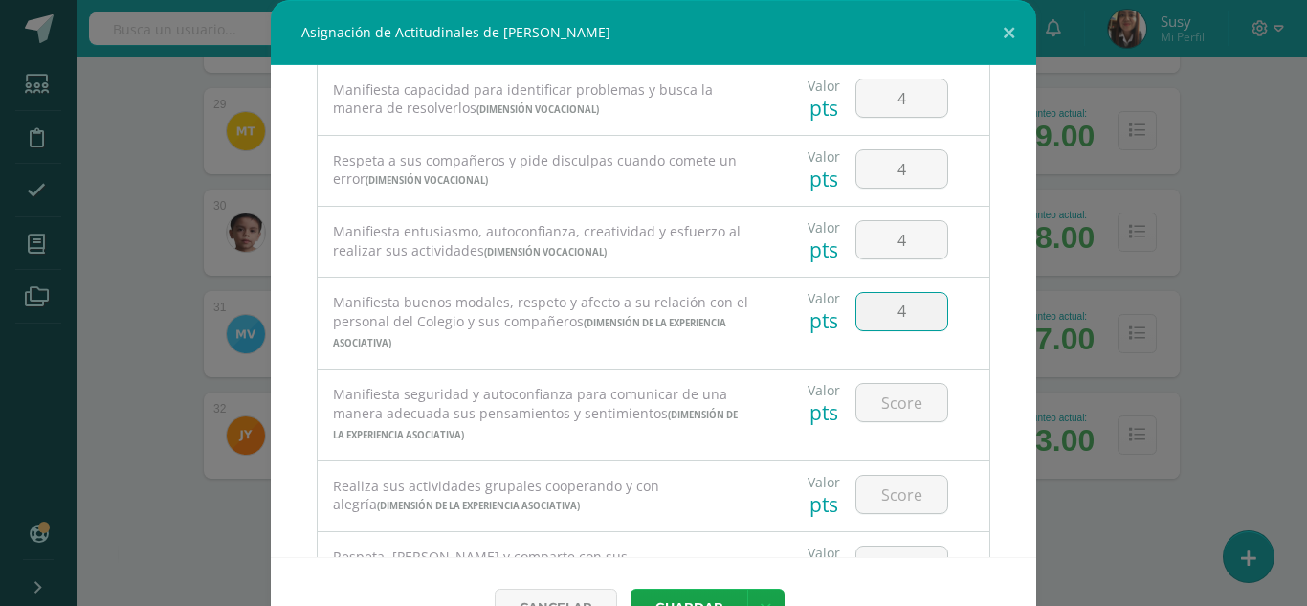
type input "4"
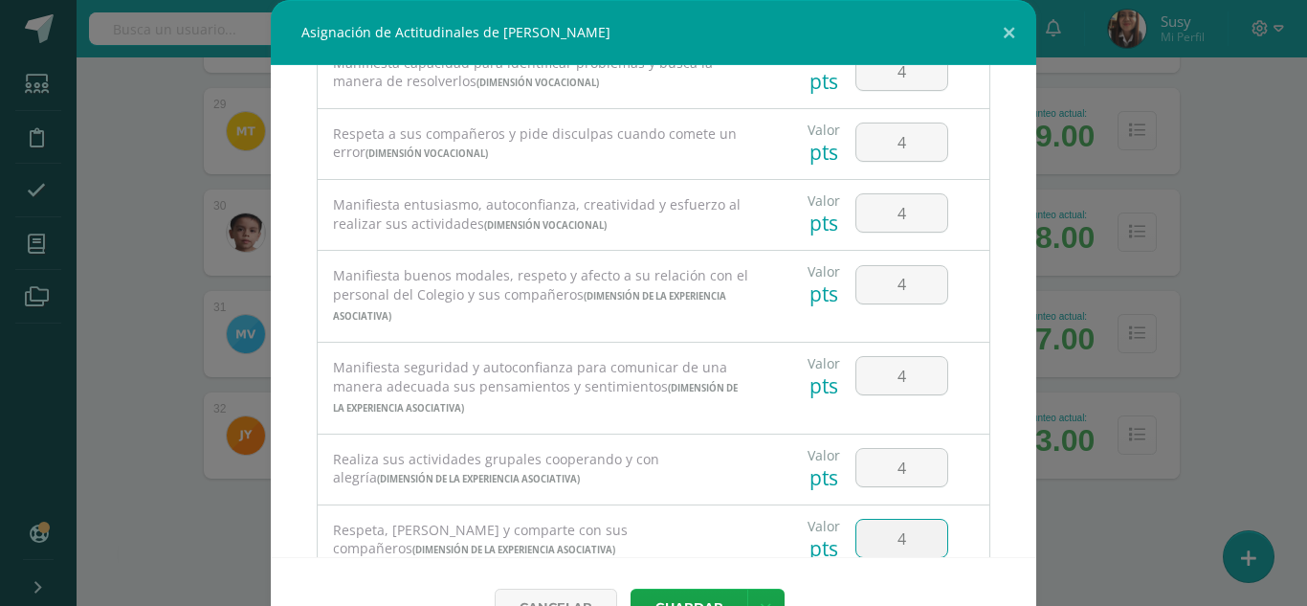
type input "4"
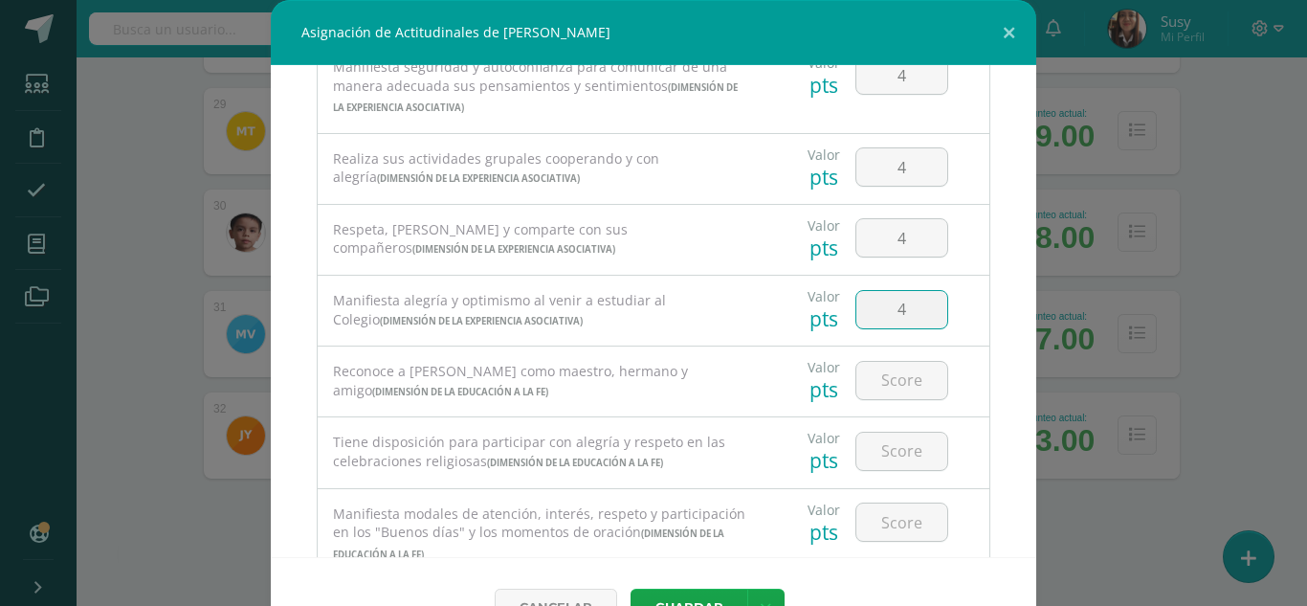
type input "4"
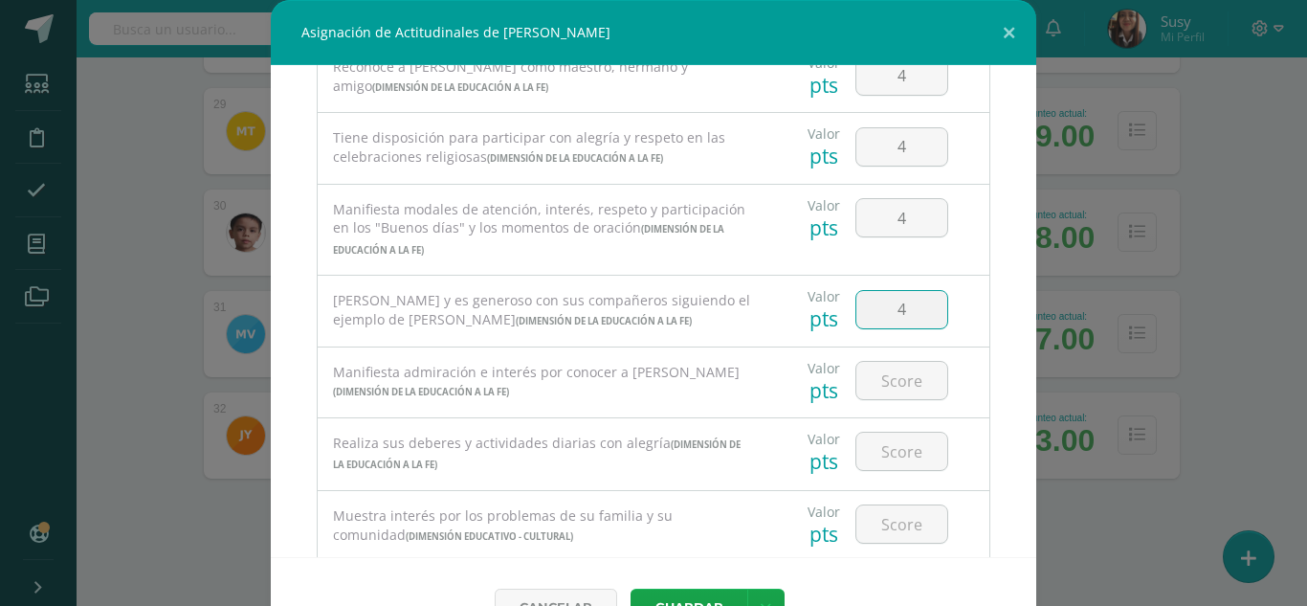
type input "4"
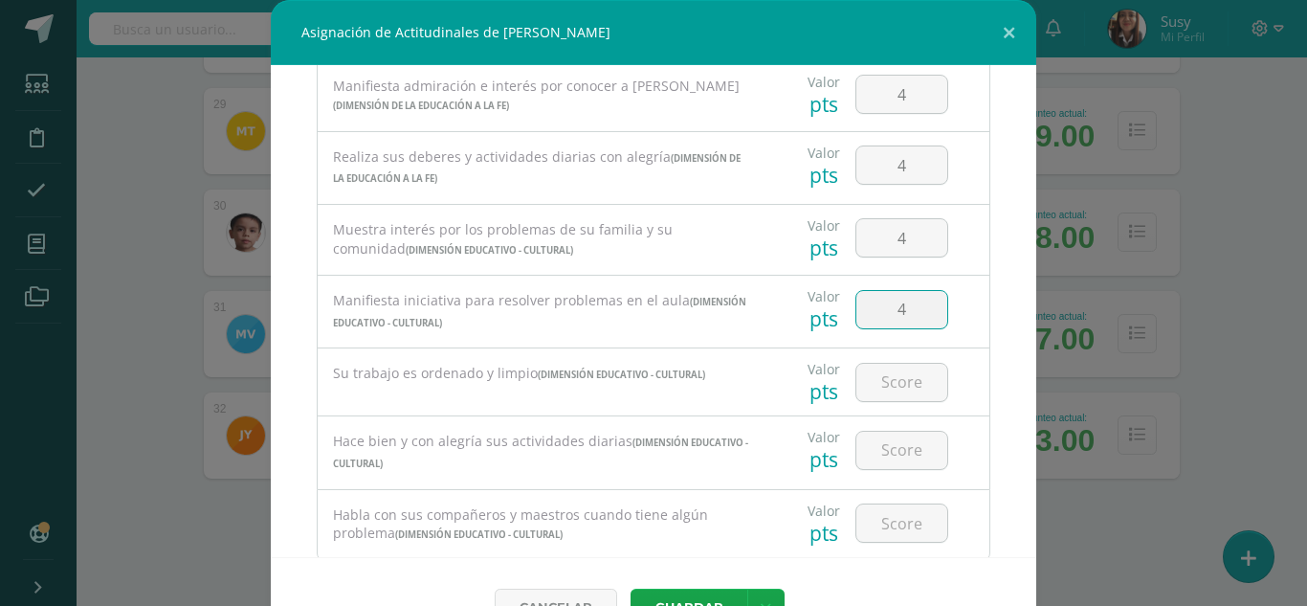
type input "4"
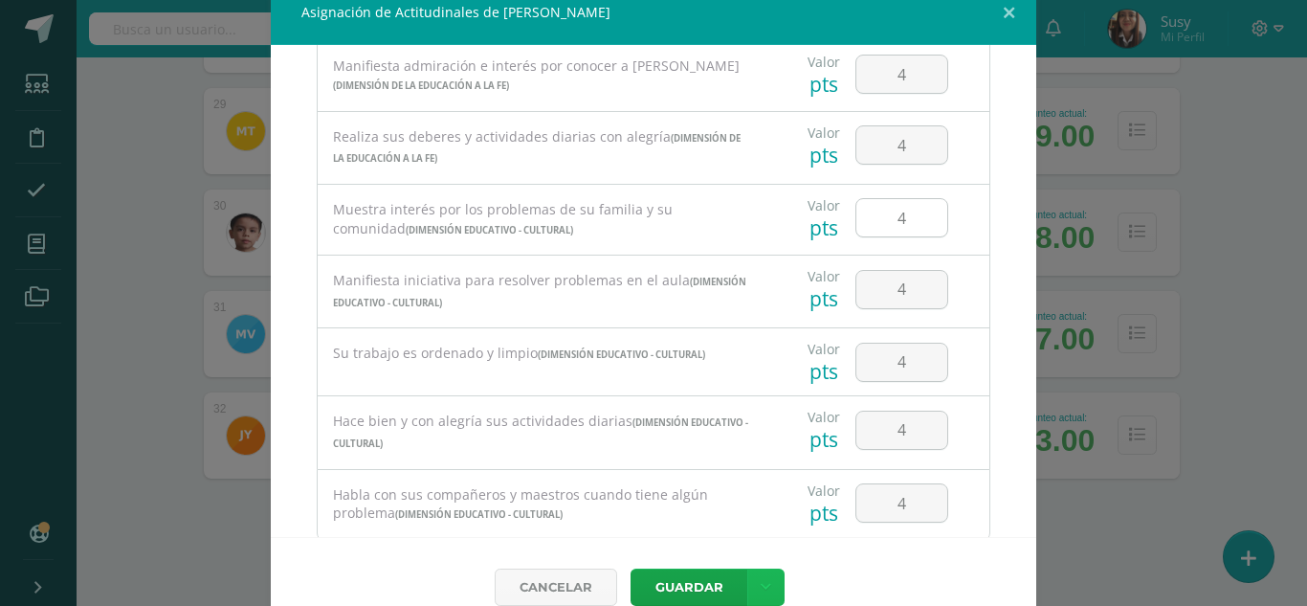
scroll to position [1282, 0]
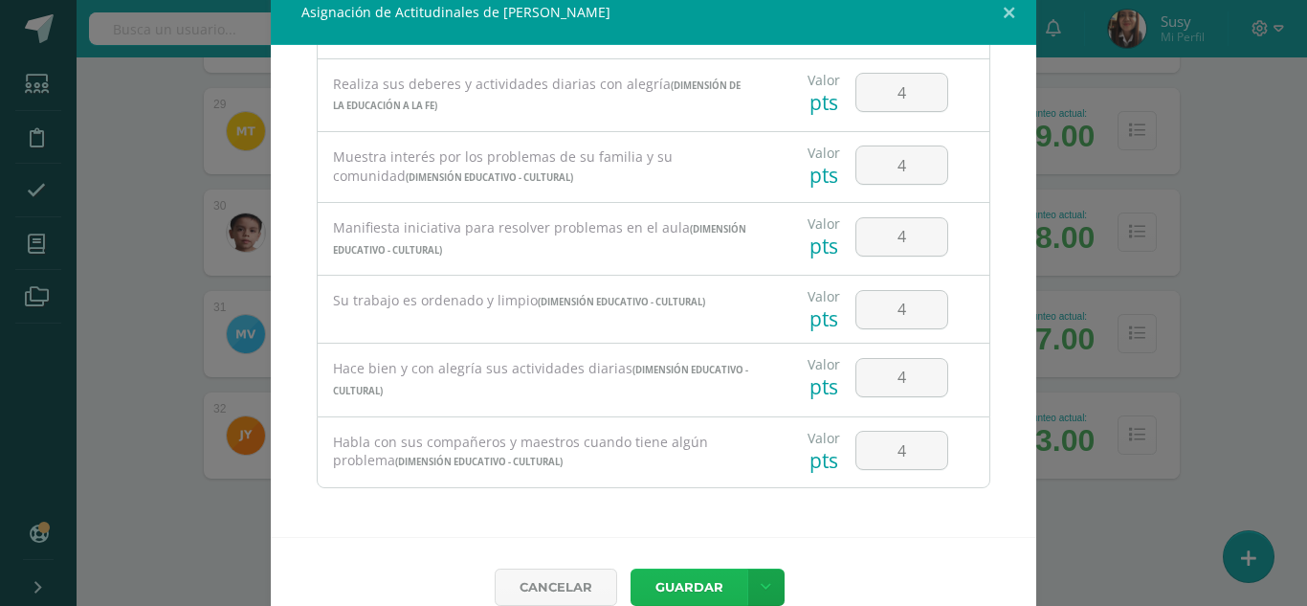
click at [682, 593] on button "Guardar" at bounding box center [689, 587] width 117 height 37
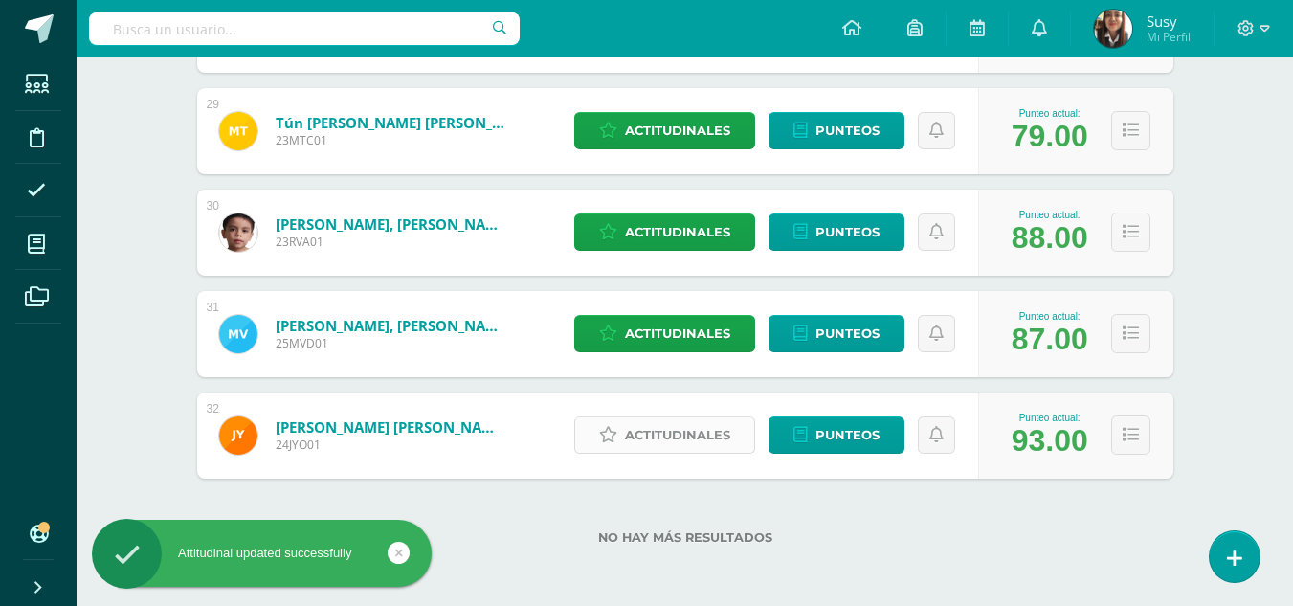
click at [689, 439] on span "Actitudinales" at bounding box center [677, 434] width 105 height 35
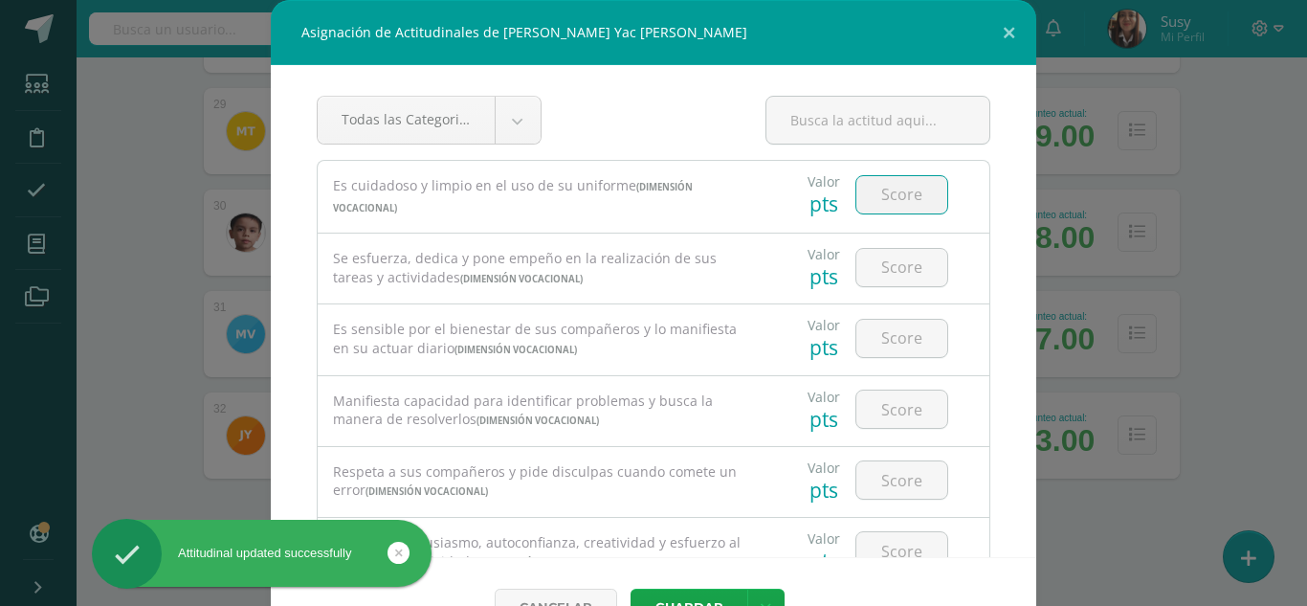
click at [882, 190] on input "number" at bounding box center [902, 194] width 91 height 37
type input "4"
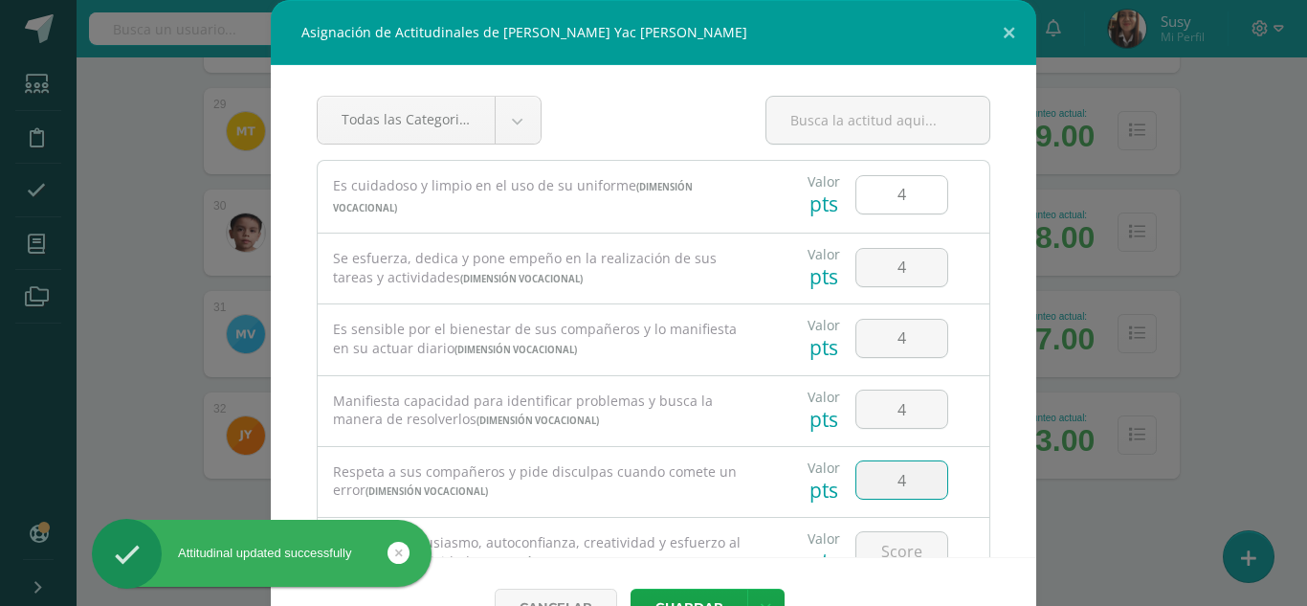
type input "4"
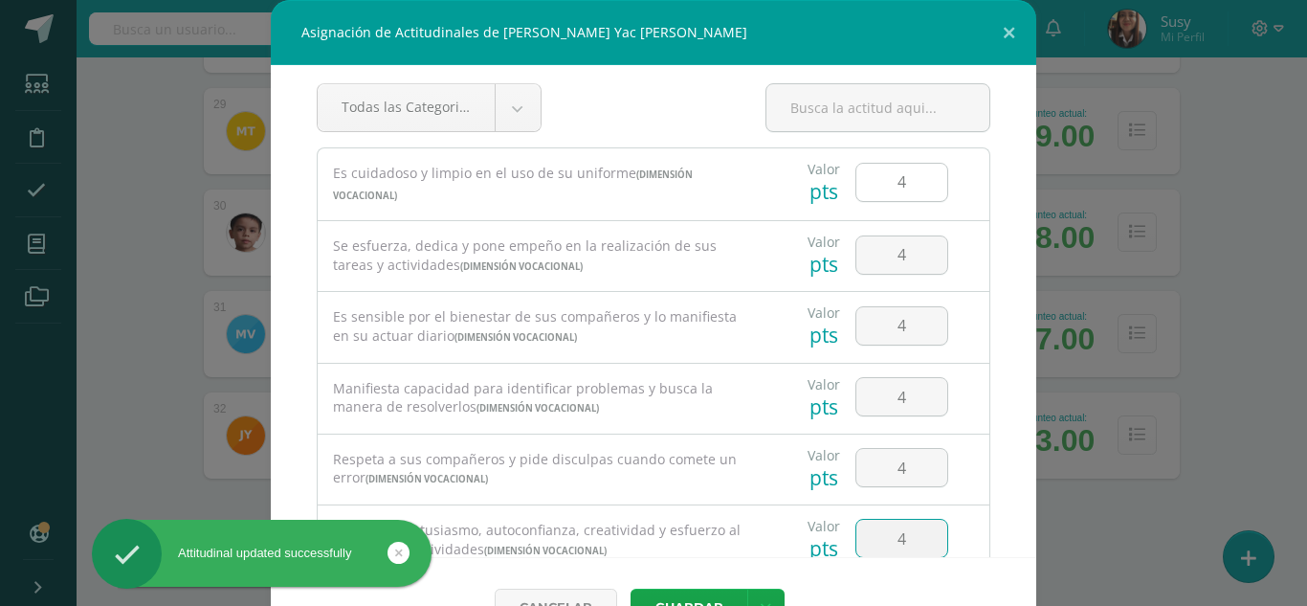
type input "4"
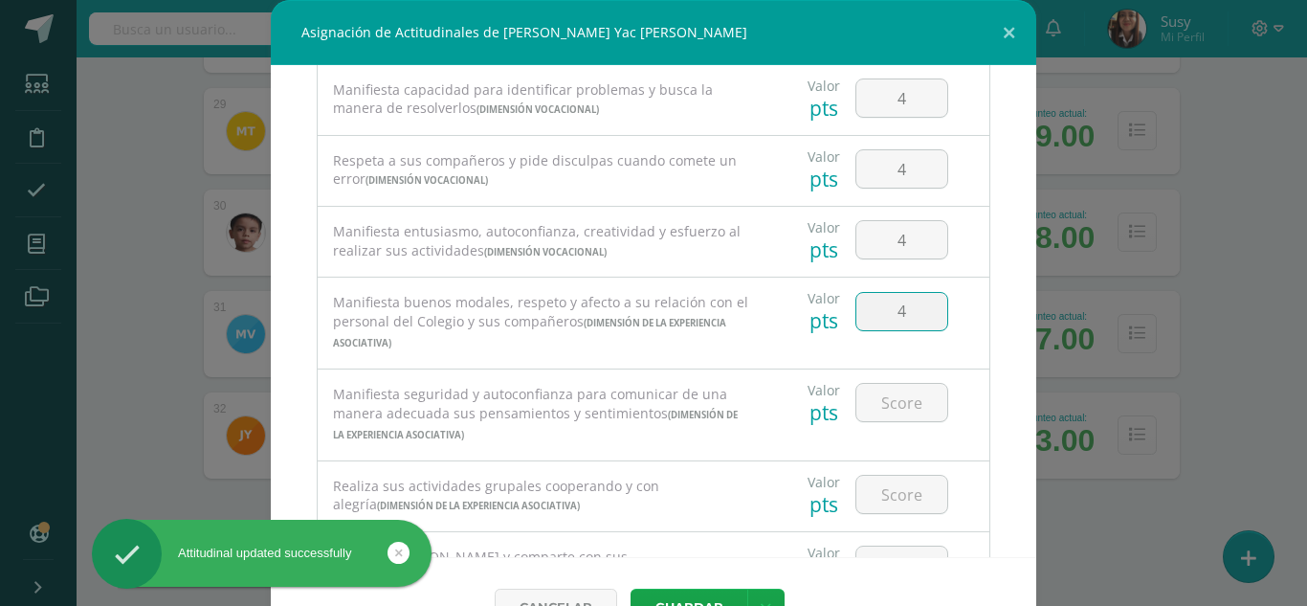
type input "4"
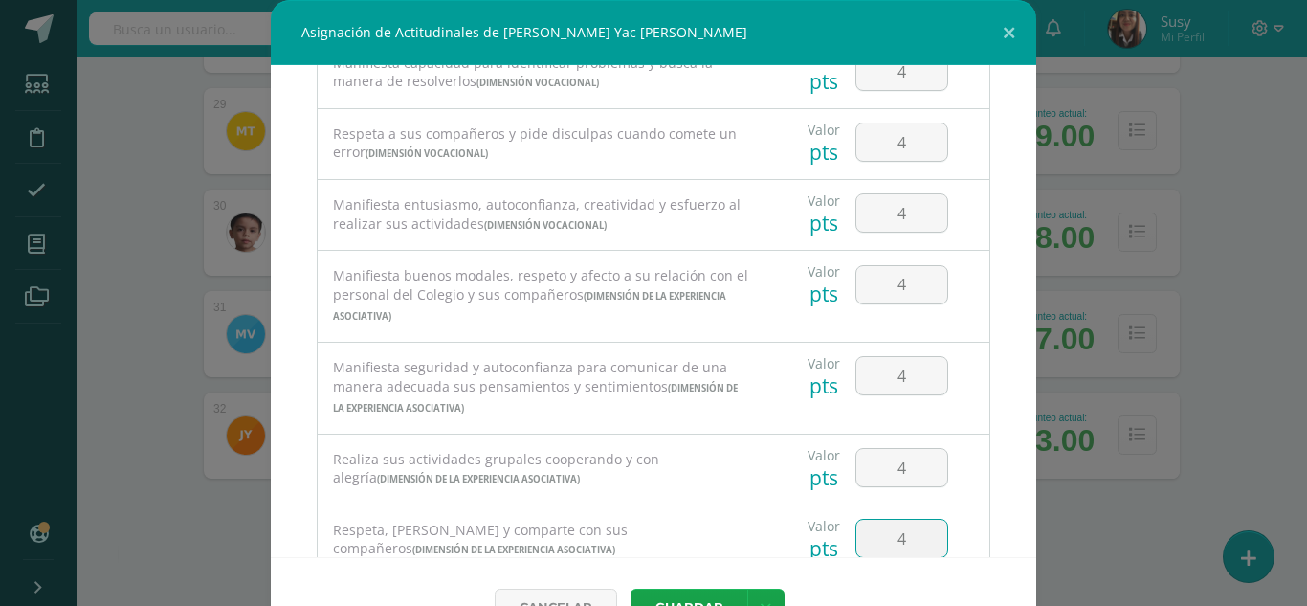
type input "4"
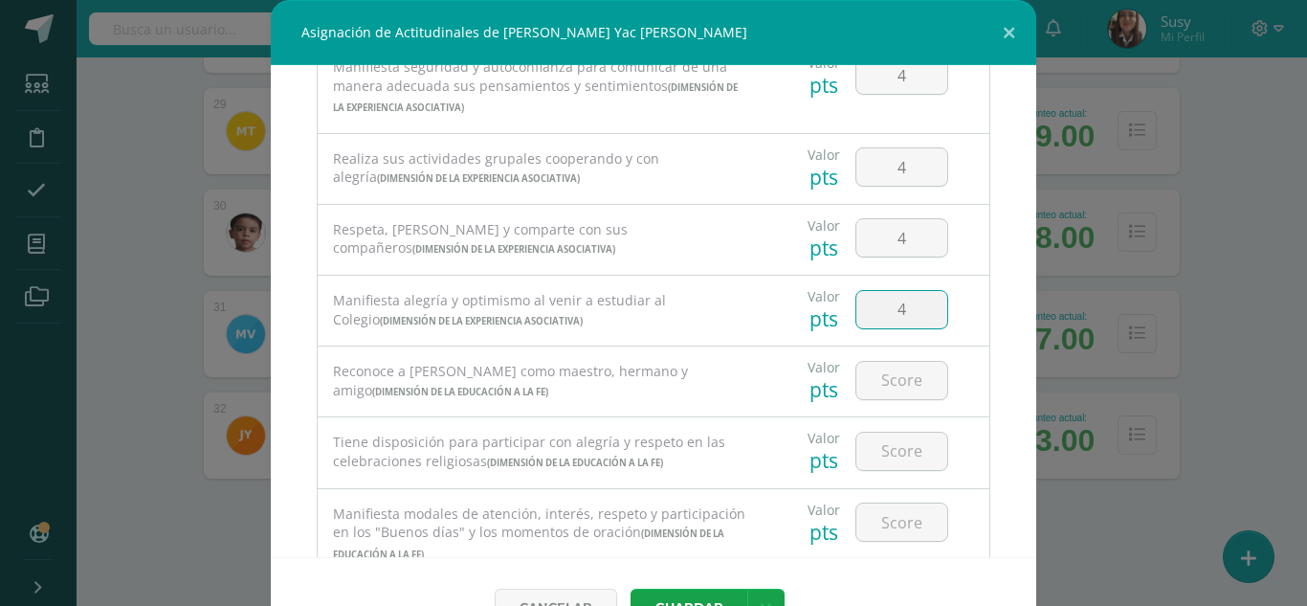
type input "4"
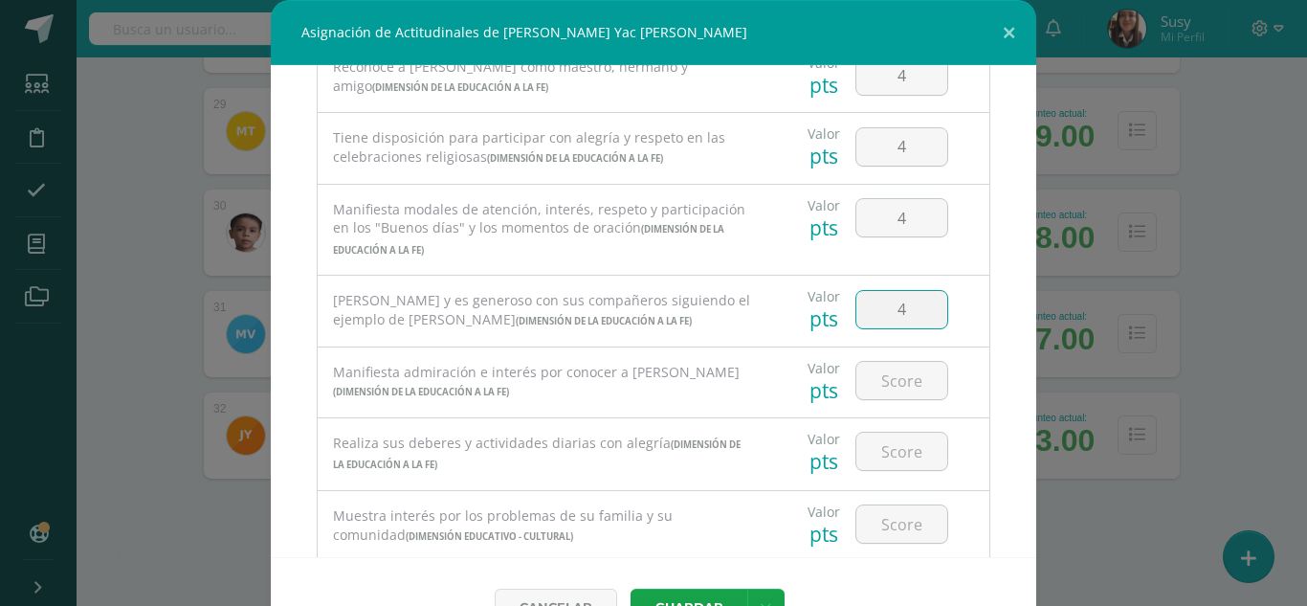
type input "4"
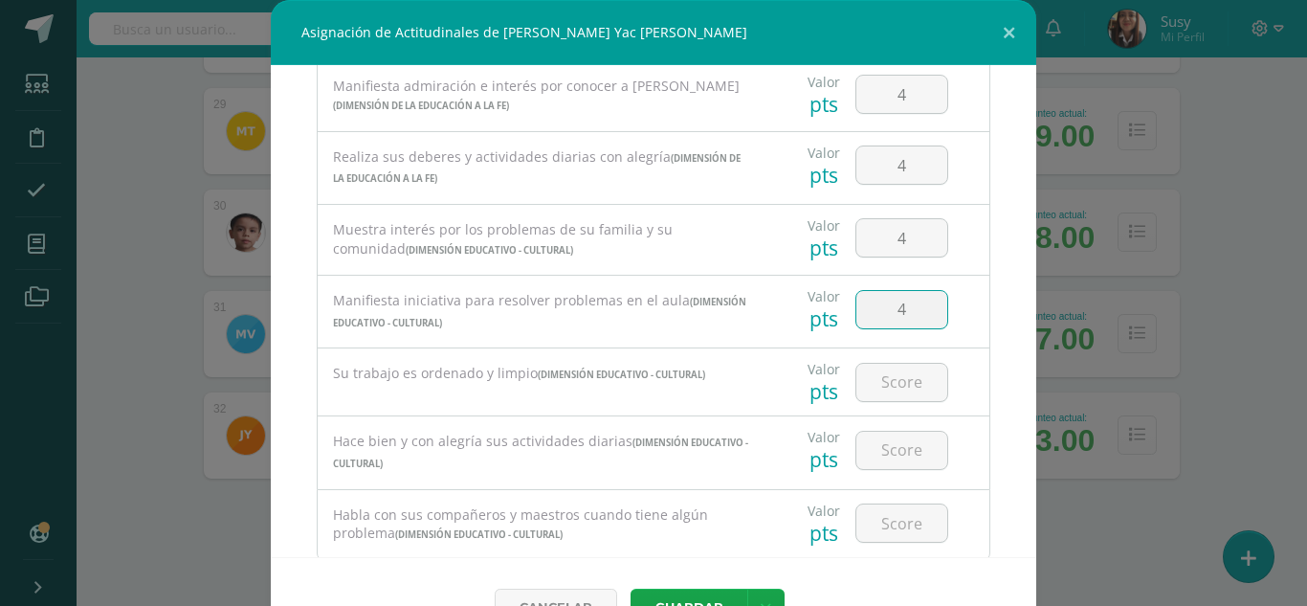
type input "4"
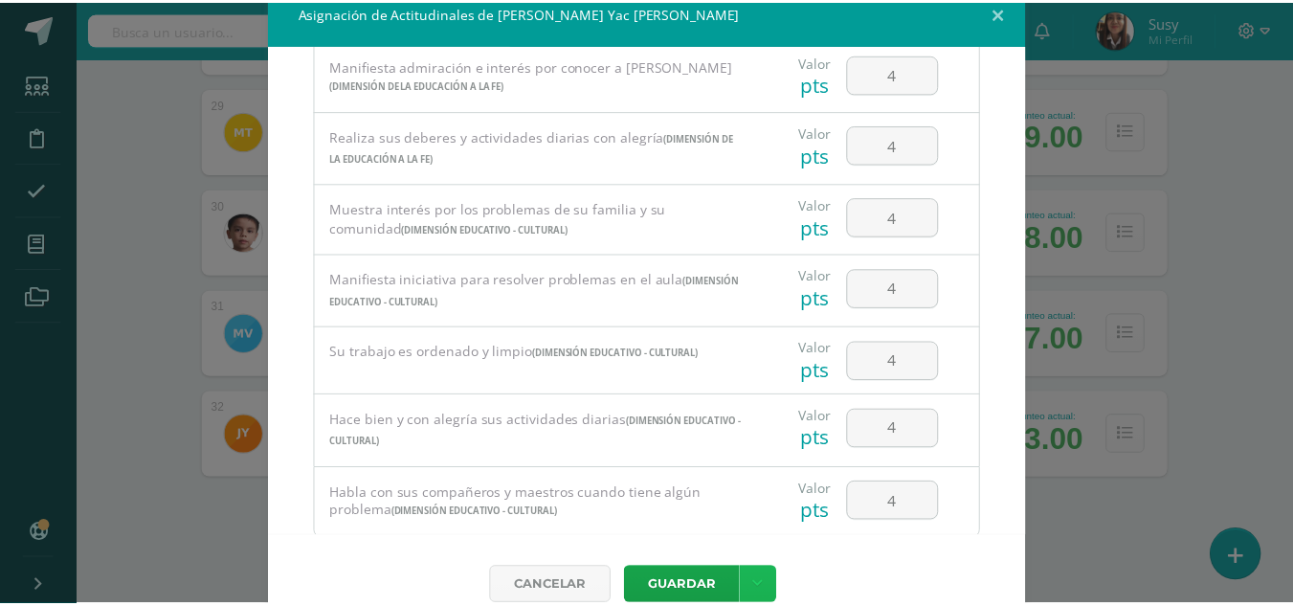
scroll to position [1282, 0]
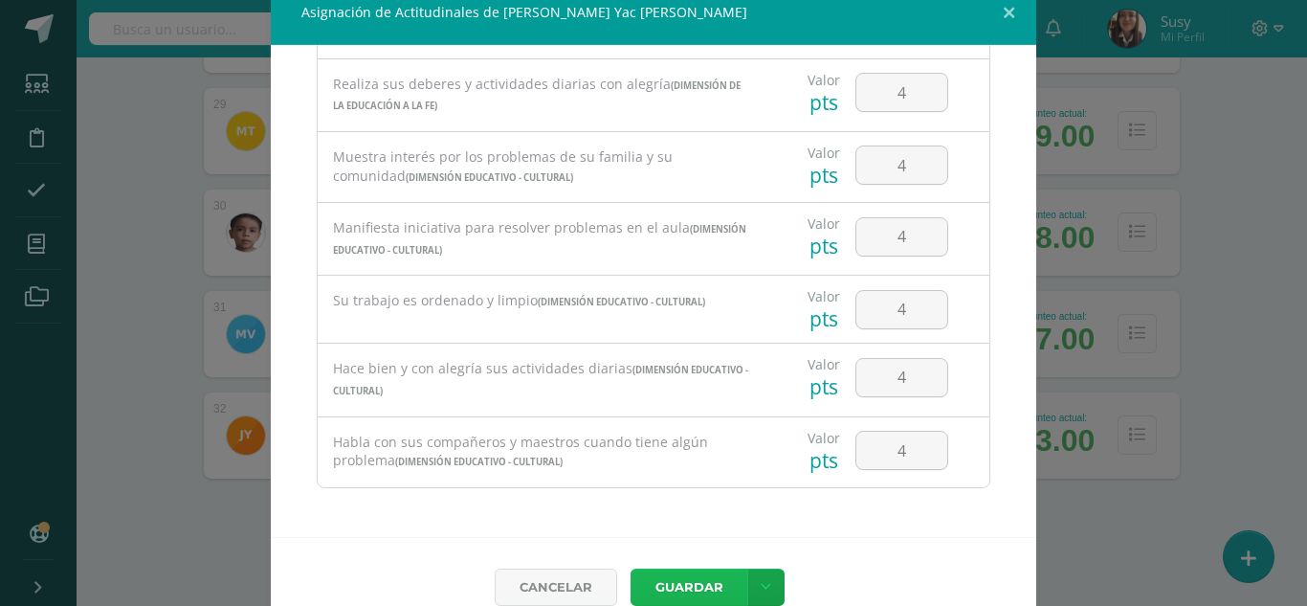
click at [684, 583] on button "Guardar" at bounding box center [689, 587] width 117 height 37
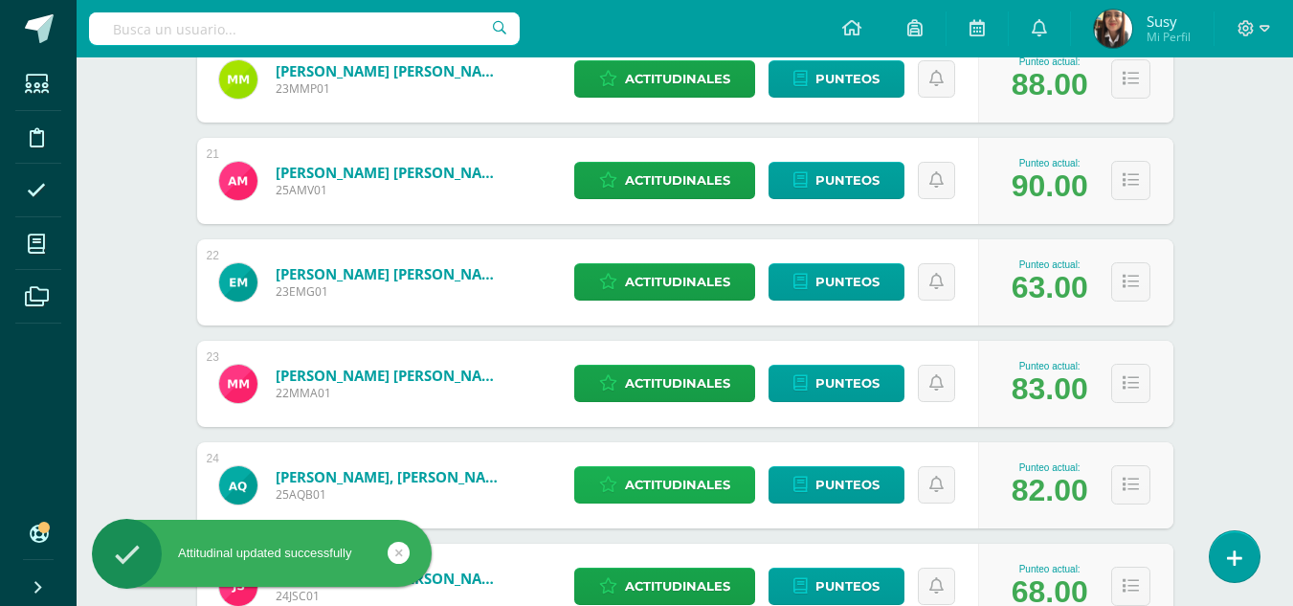
scroll to position [1829, 0]
